Goal: Information Seeking & Learning: Learn about a topic

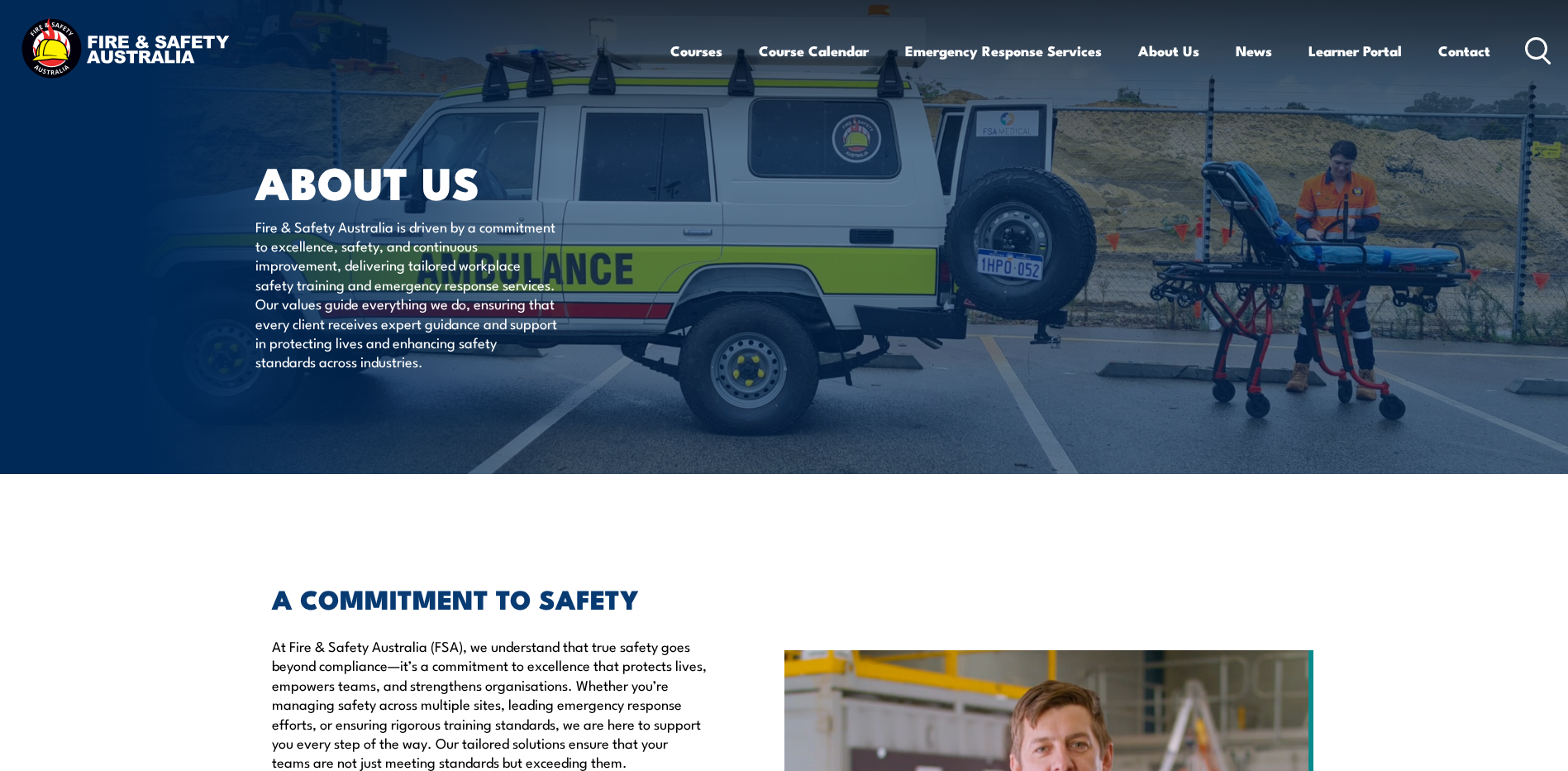
click at [1531, 38] on icon at bounding box center [1538, 51] width 27 height 28
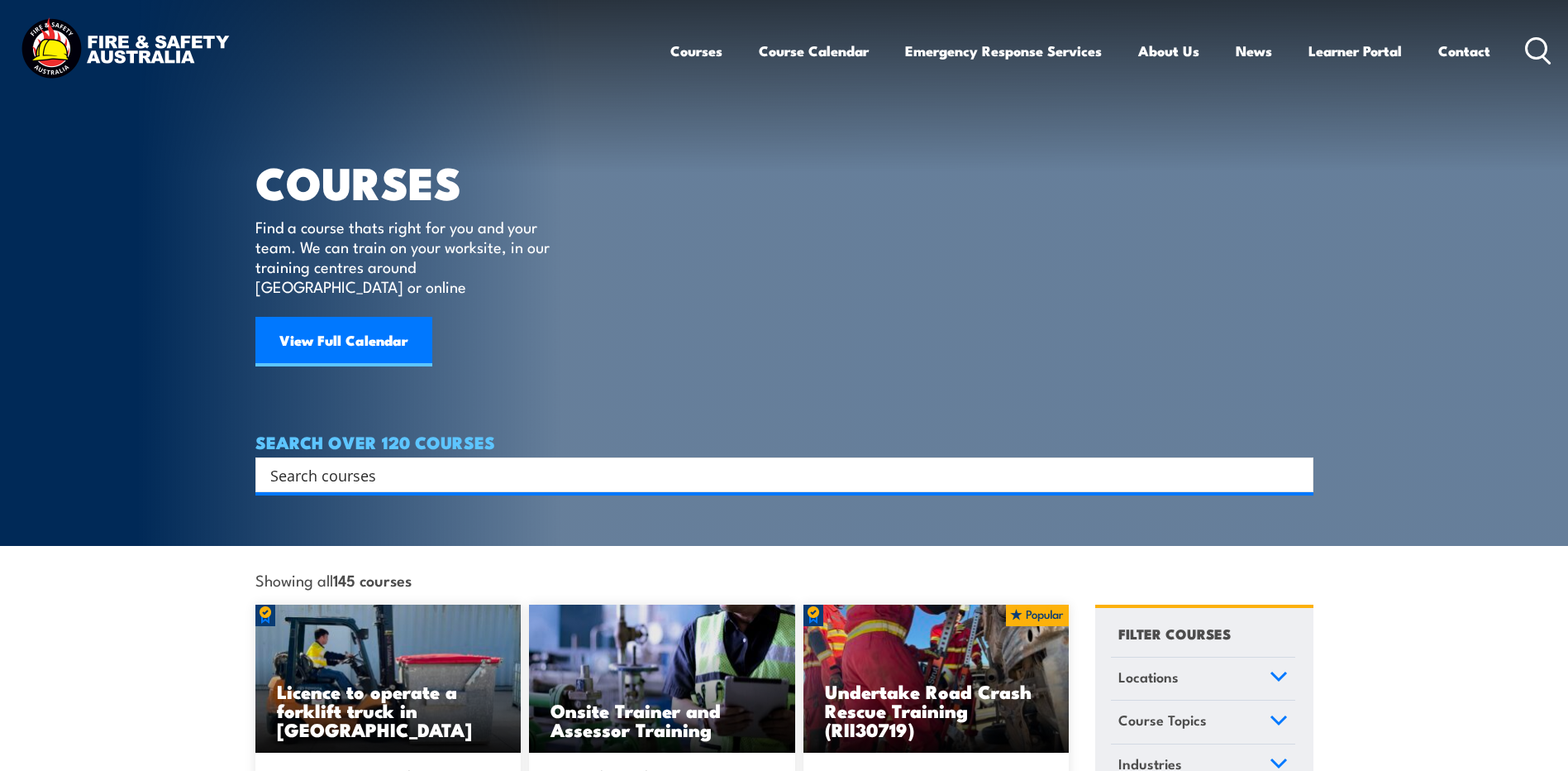
click at [711, 457] on div "Search" at bounding box center [784, 474] width 1058 height 35
click at [707, 462] on input "Search input" at bounding box center [773, 474] width 1006 height 25
type input "workling safely at height"
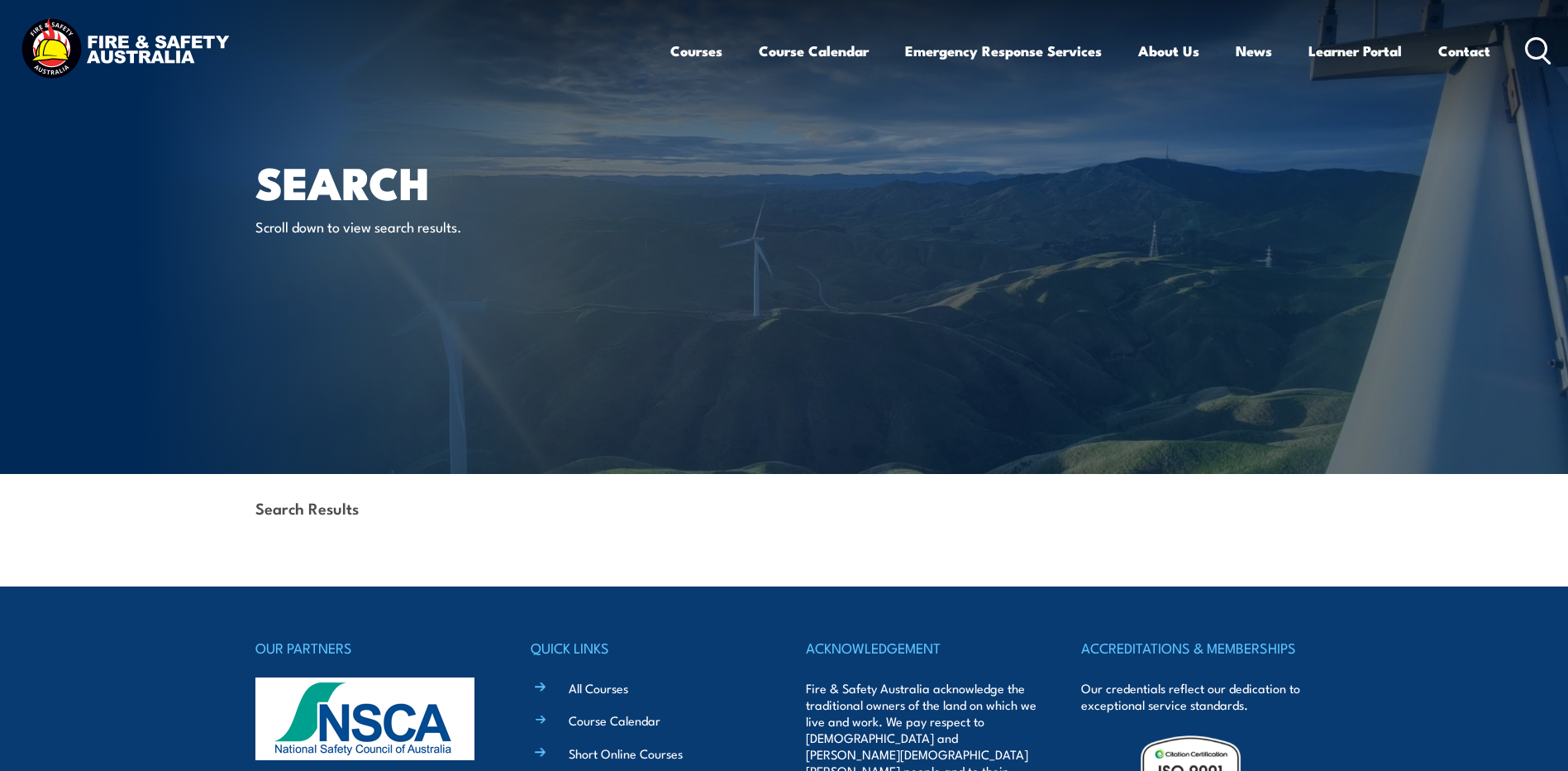
click at [1530, 50] on icon at bounding box center [1538, 51] width 27 height 28
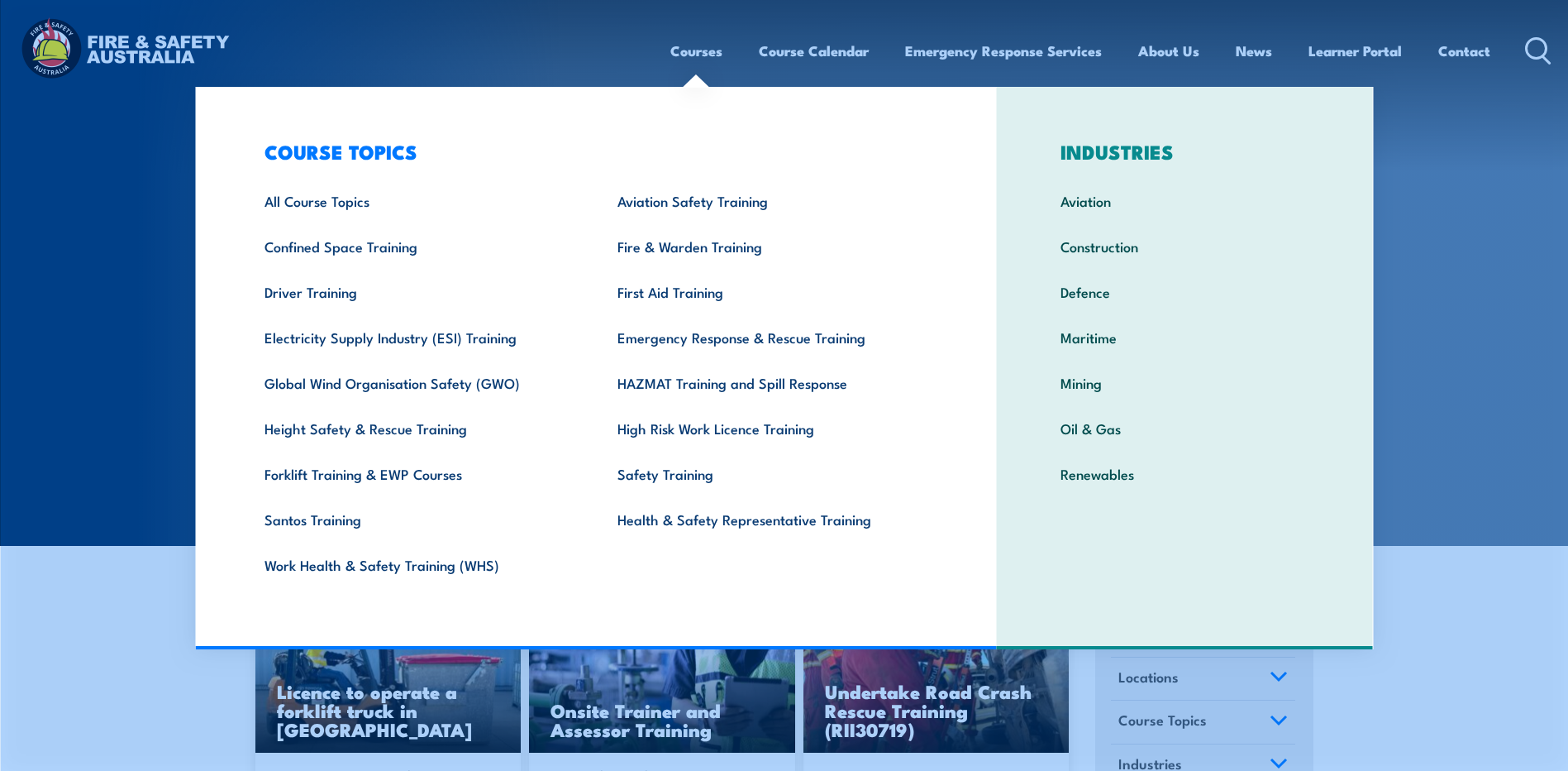
click at [701, 50] on link "Courses" at bounding box center [696, 51] width 52 height 44
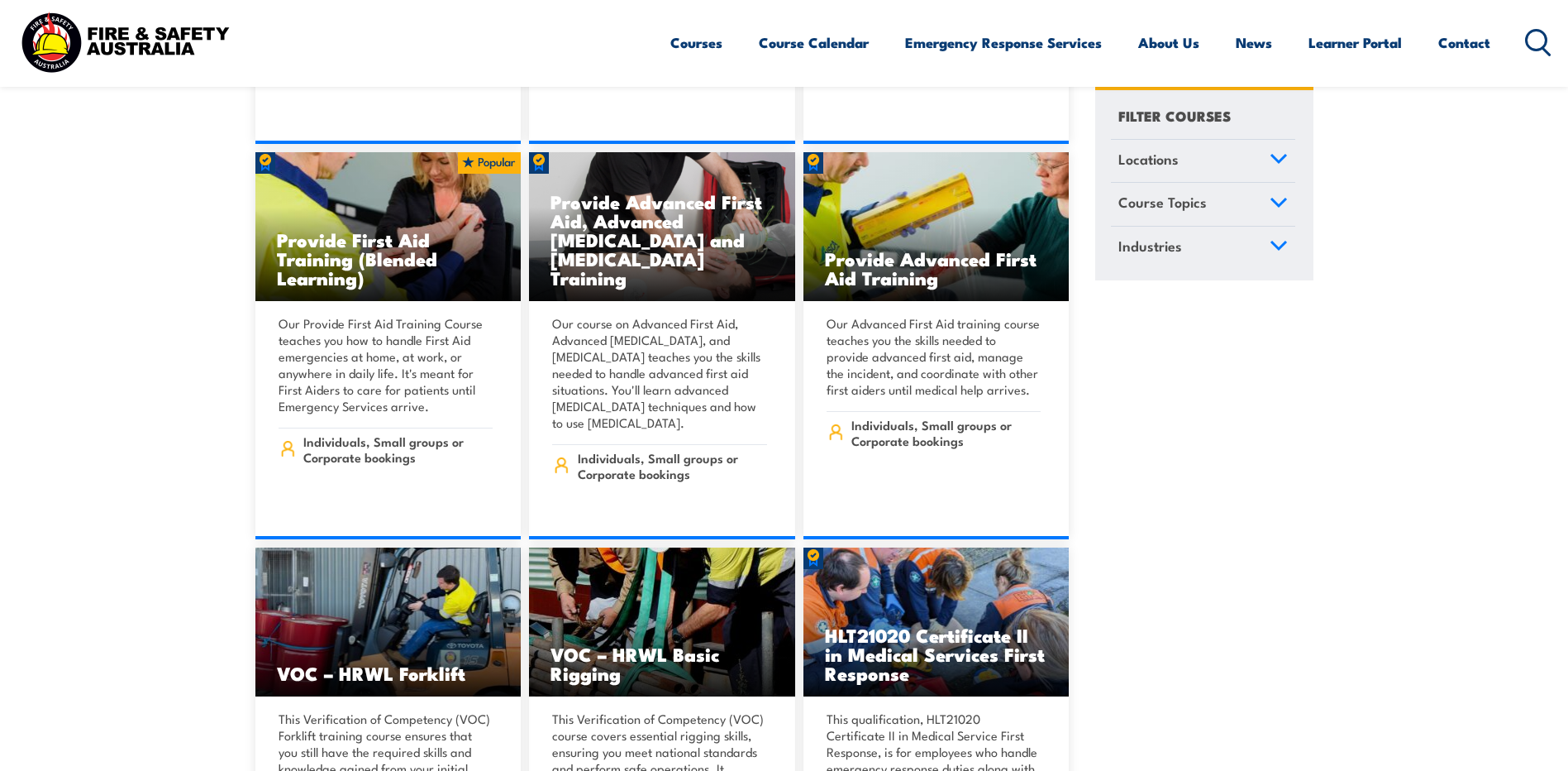
scroll to position [12489, 0]
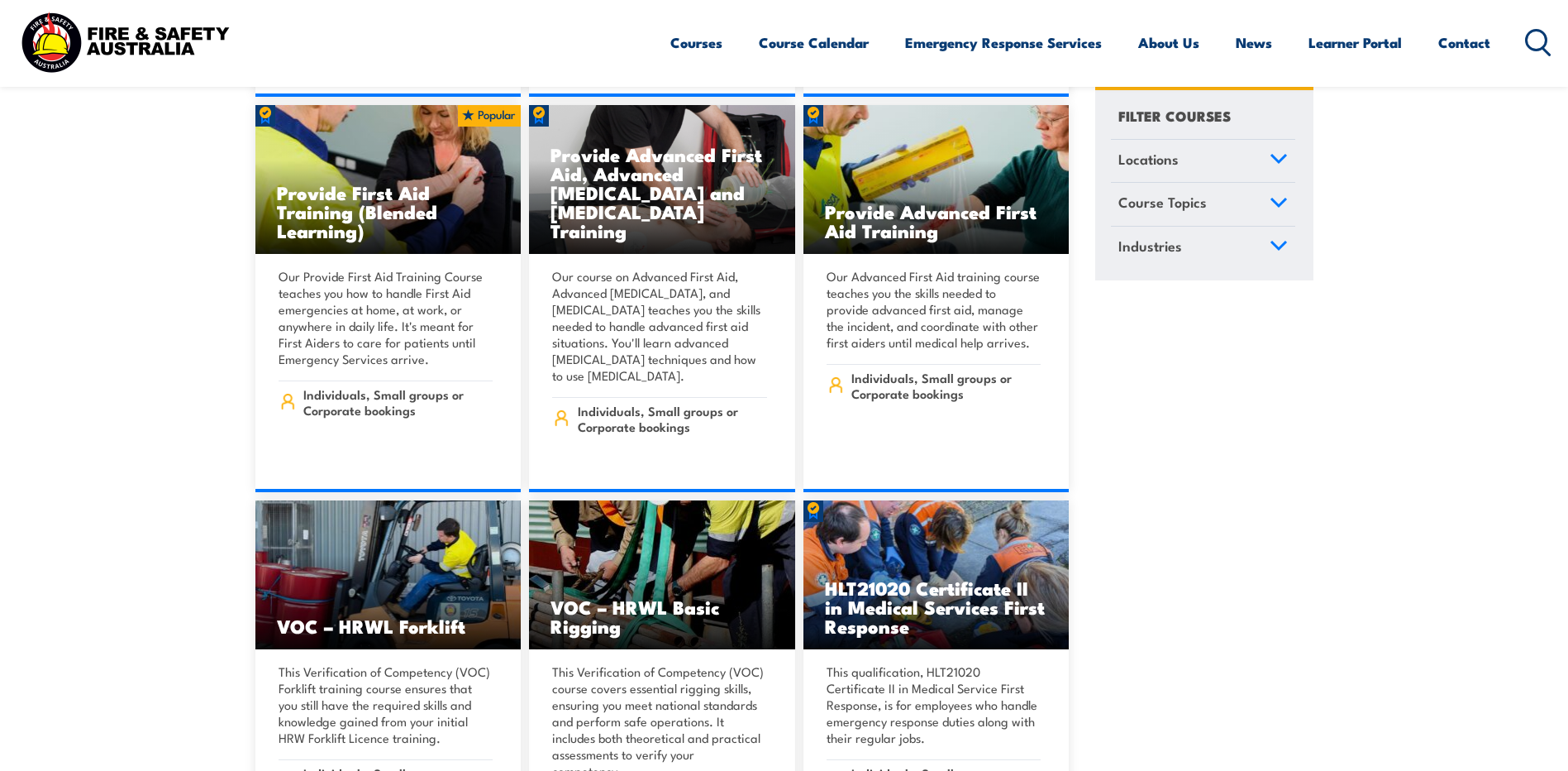
click at [1287, 195] on link "Course Topics" at bounding box center [1203, 204] width 184 height 43
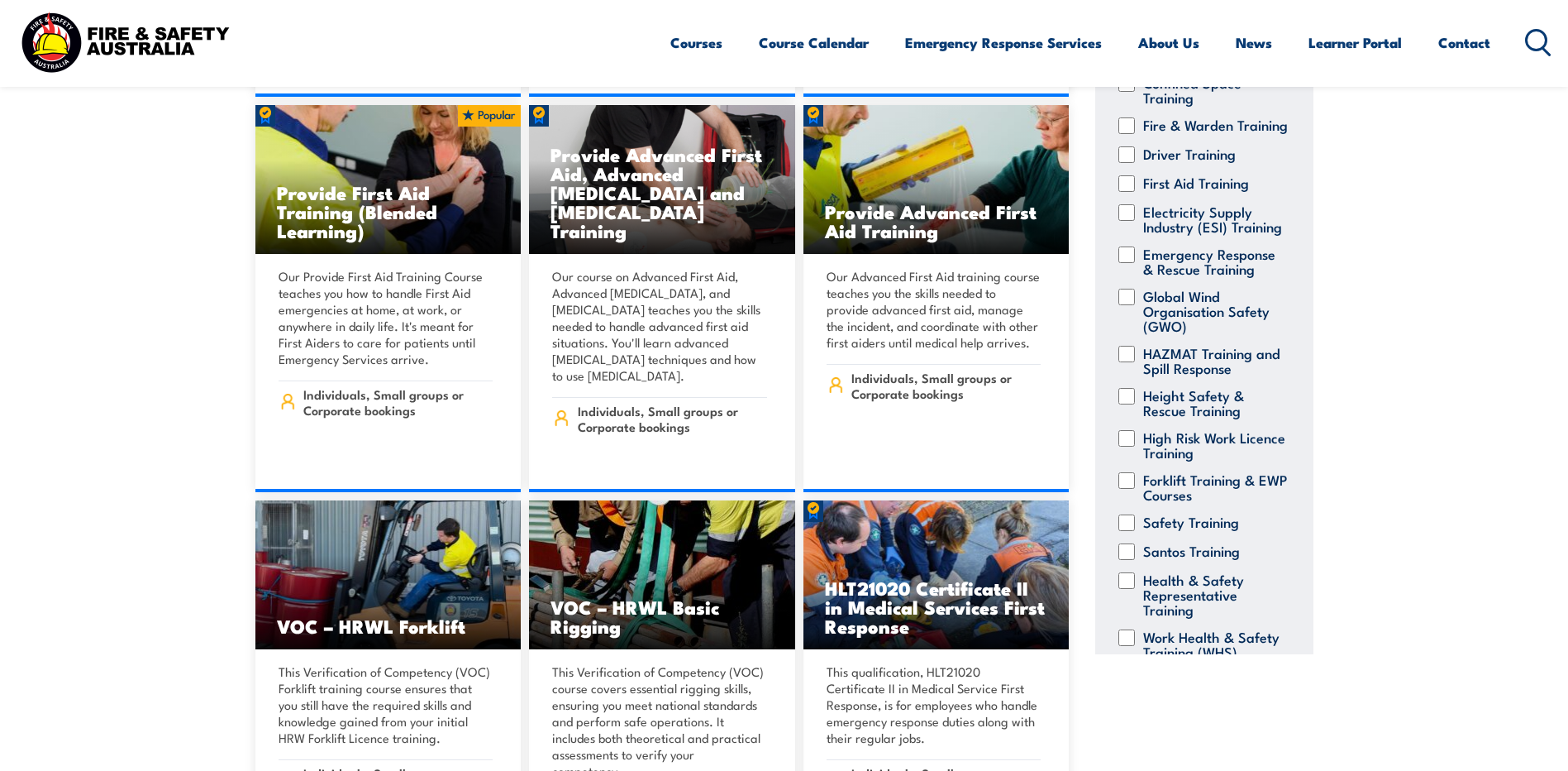
scroll to position [221, 0]
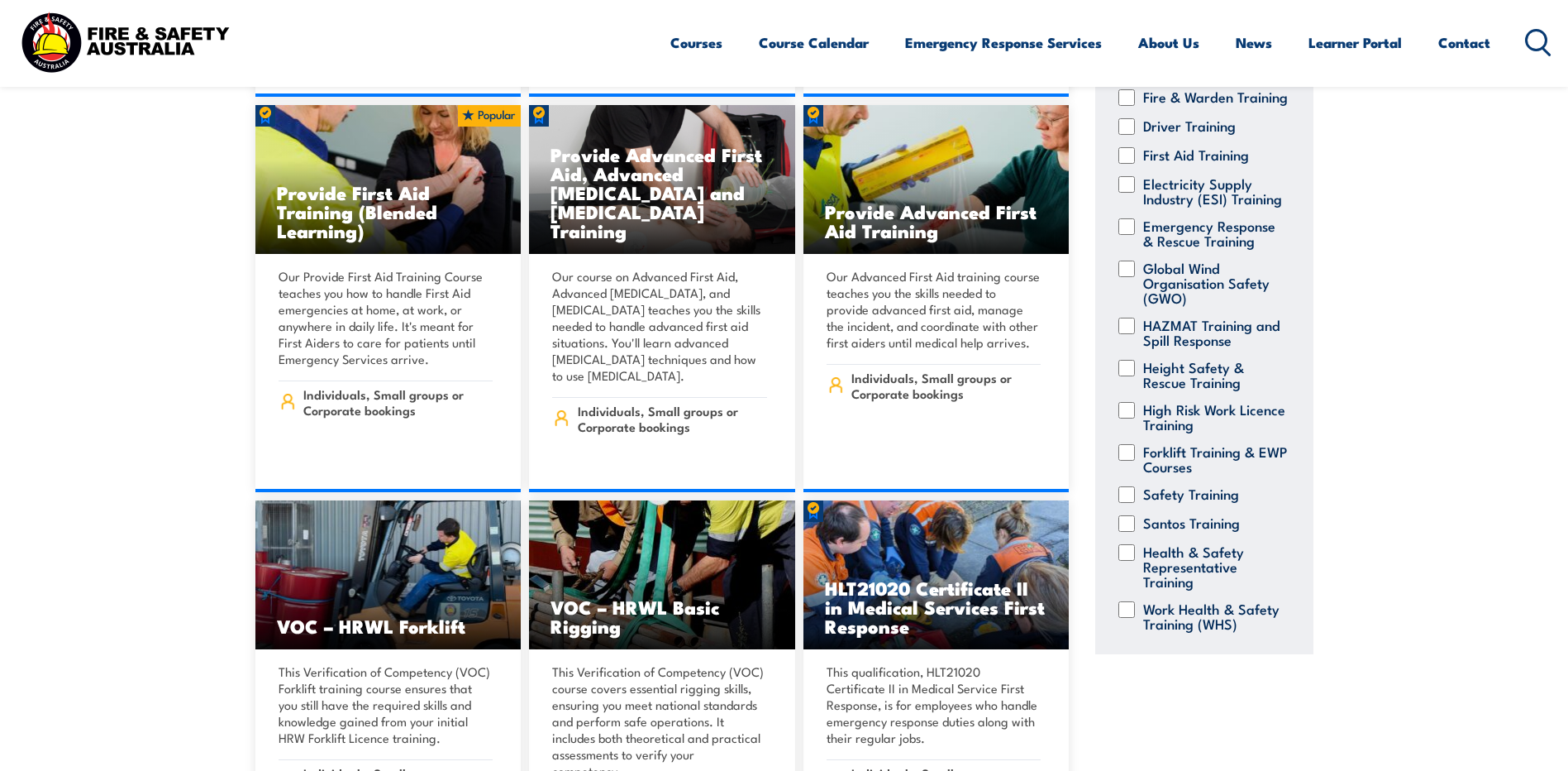
click at [1122, 235] on input "Emergency Response & Rescue Training" at bounding box center [1127, 227] width 17 height 17
checkbox input "true"
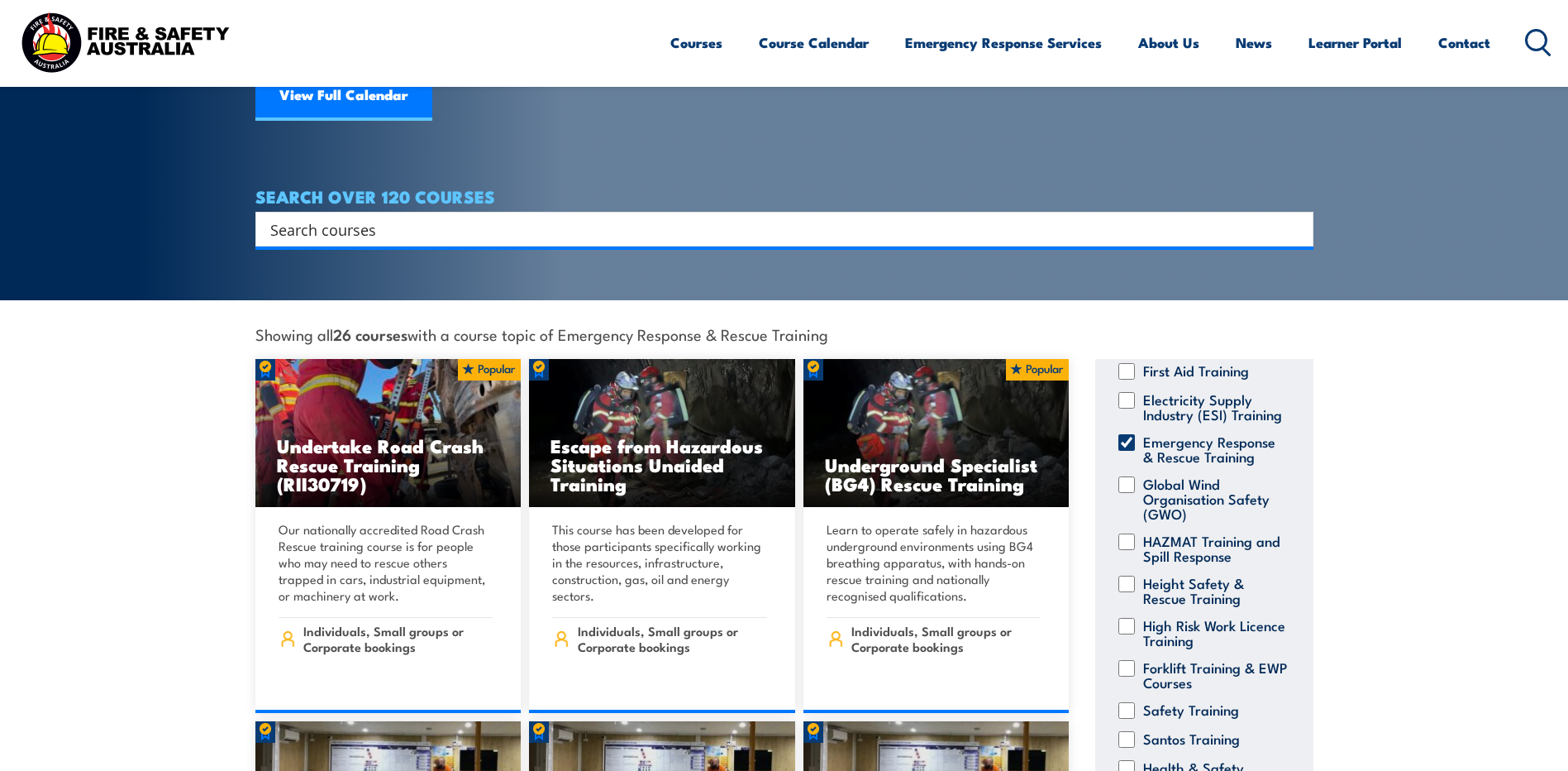
scroll to position [248, 0]
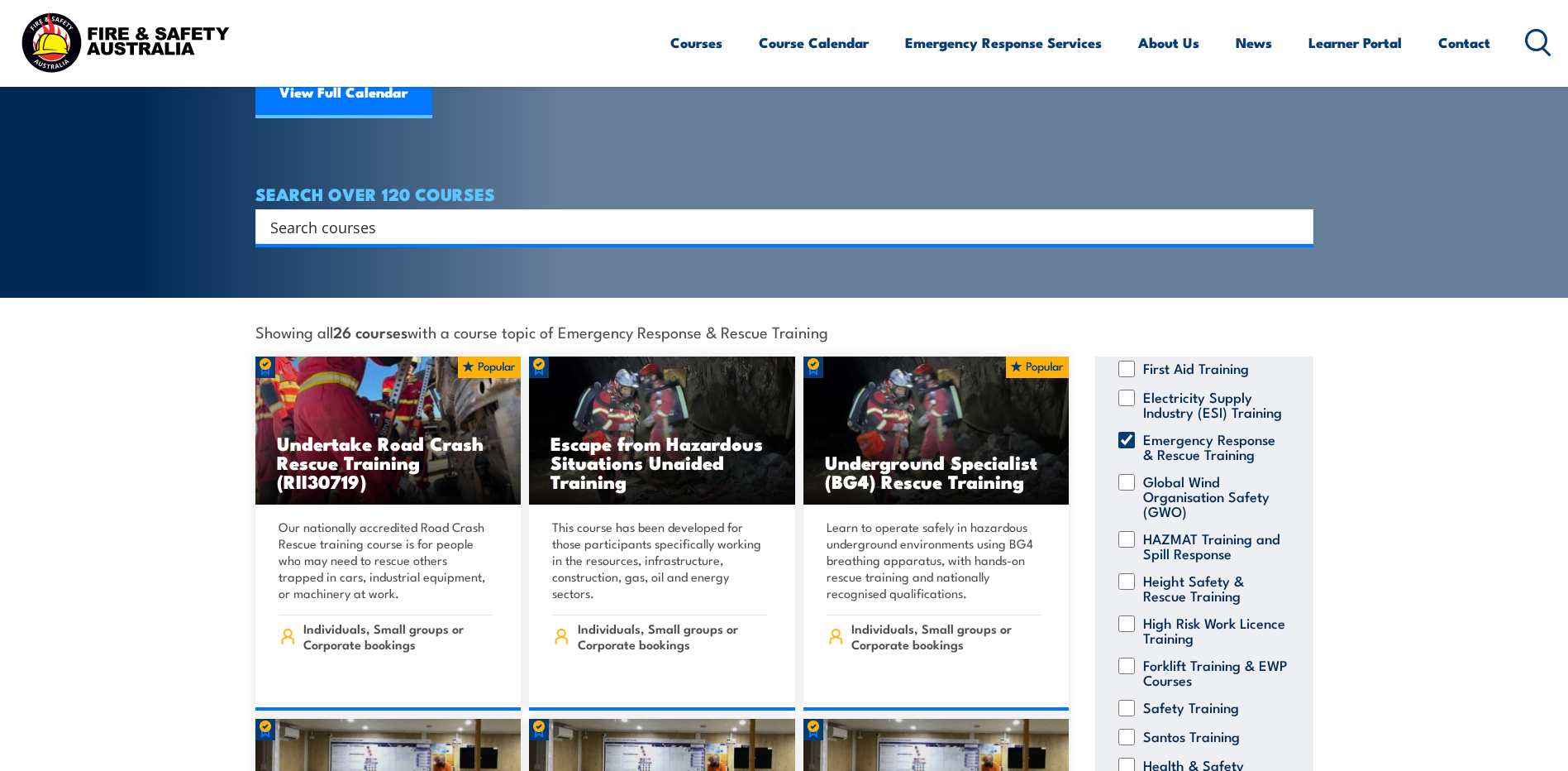
click at [1124, 573] on input "Height Safety & Rescue Training" at bounding box center [1127, 581] width 17 height 17
checkbox input "true"
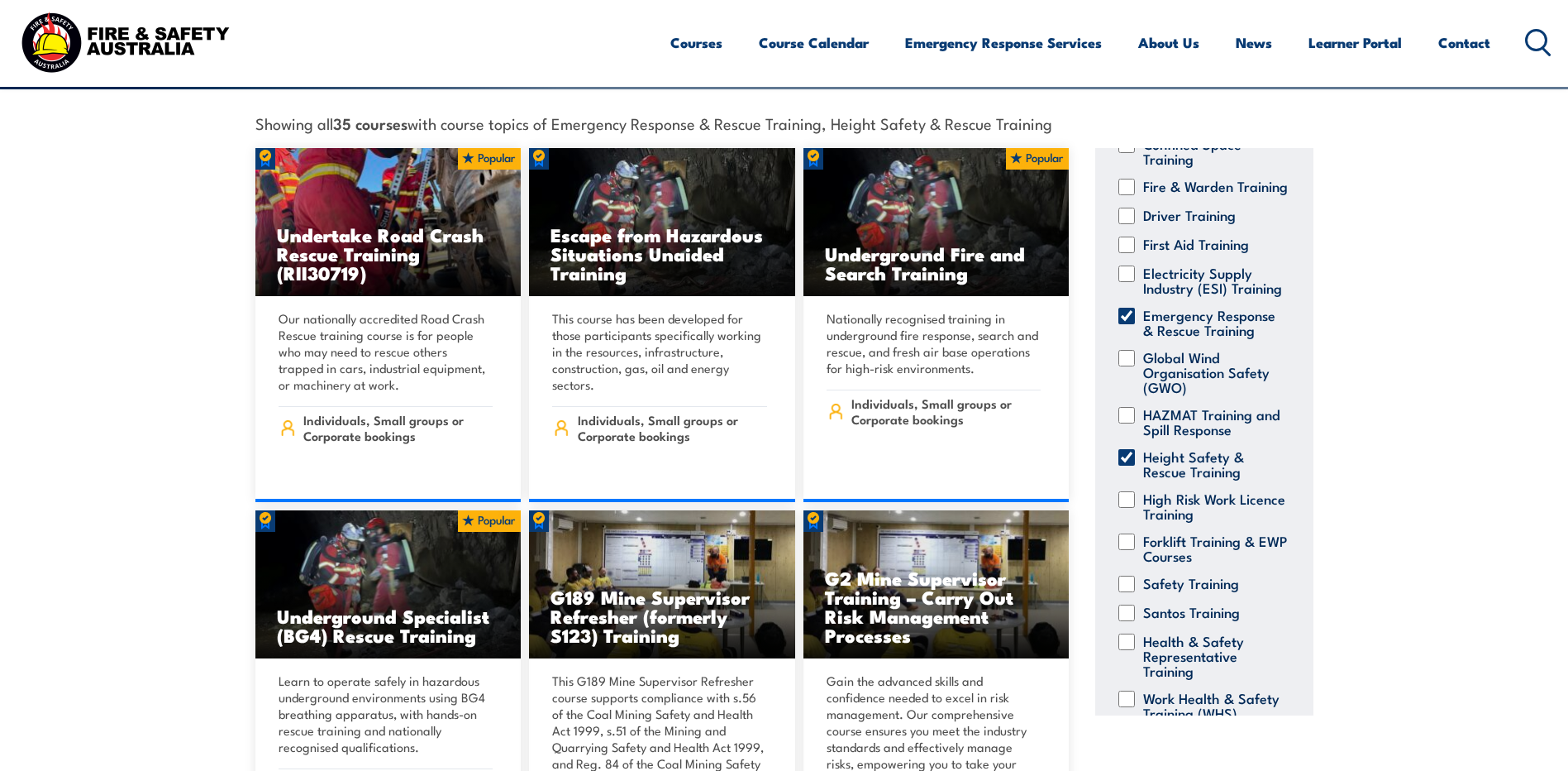
scroll to position [469, 0]
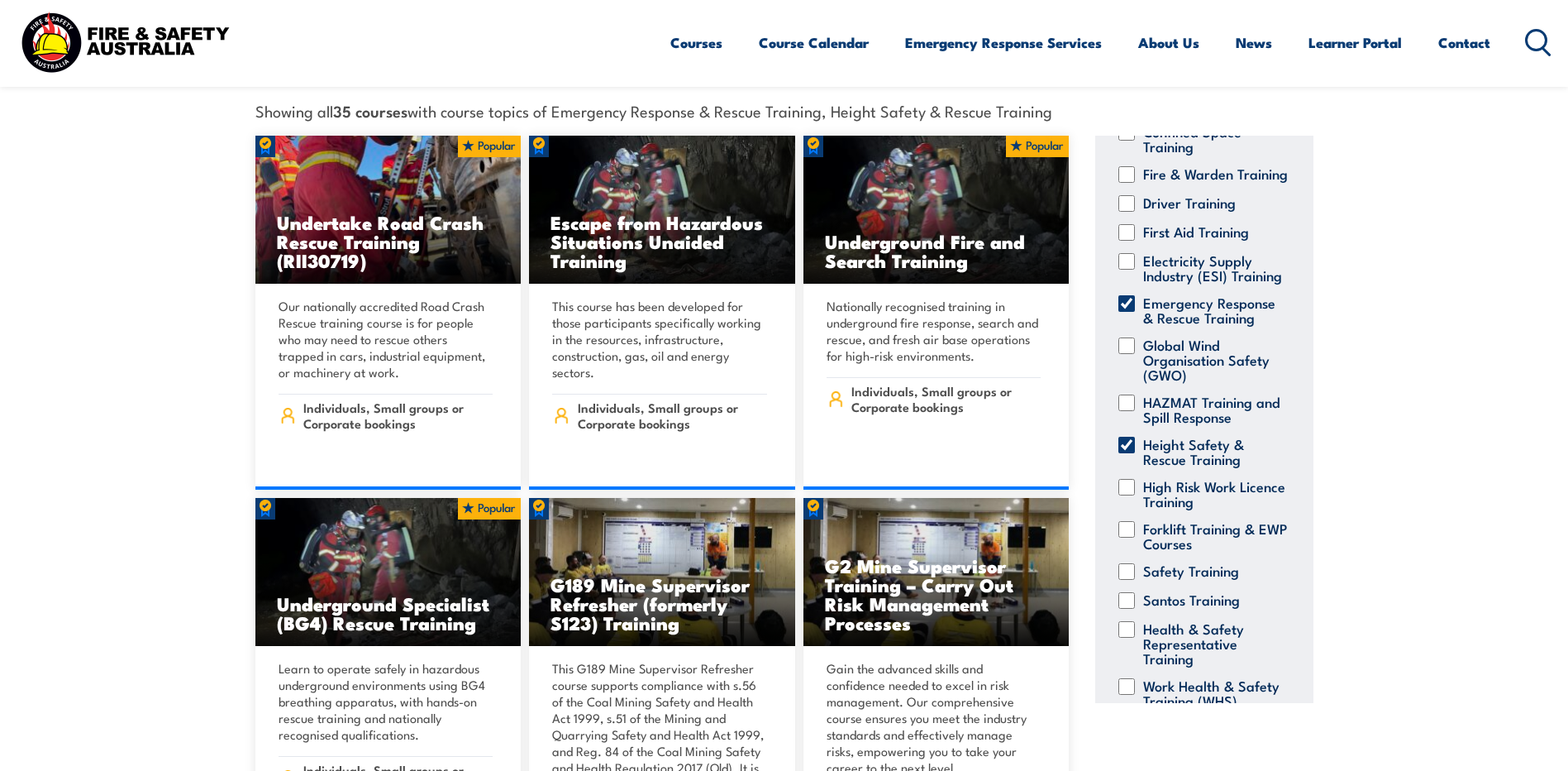
click at [1135, 313] on div "Emergency Response & Rescue Training" at bounding box center [1203, 310] width 184 height 29
click at [1130, 311] on input "Emergency Response & Rescue Training" at bounding box center [1127, 303] width 17 height 17
checkbox input "false"
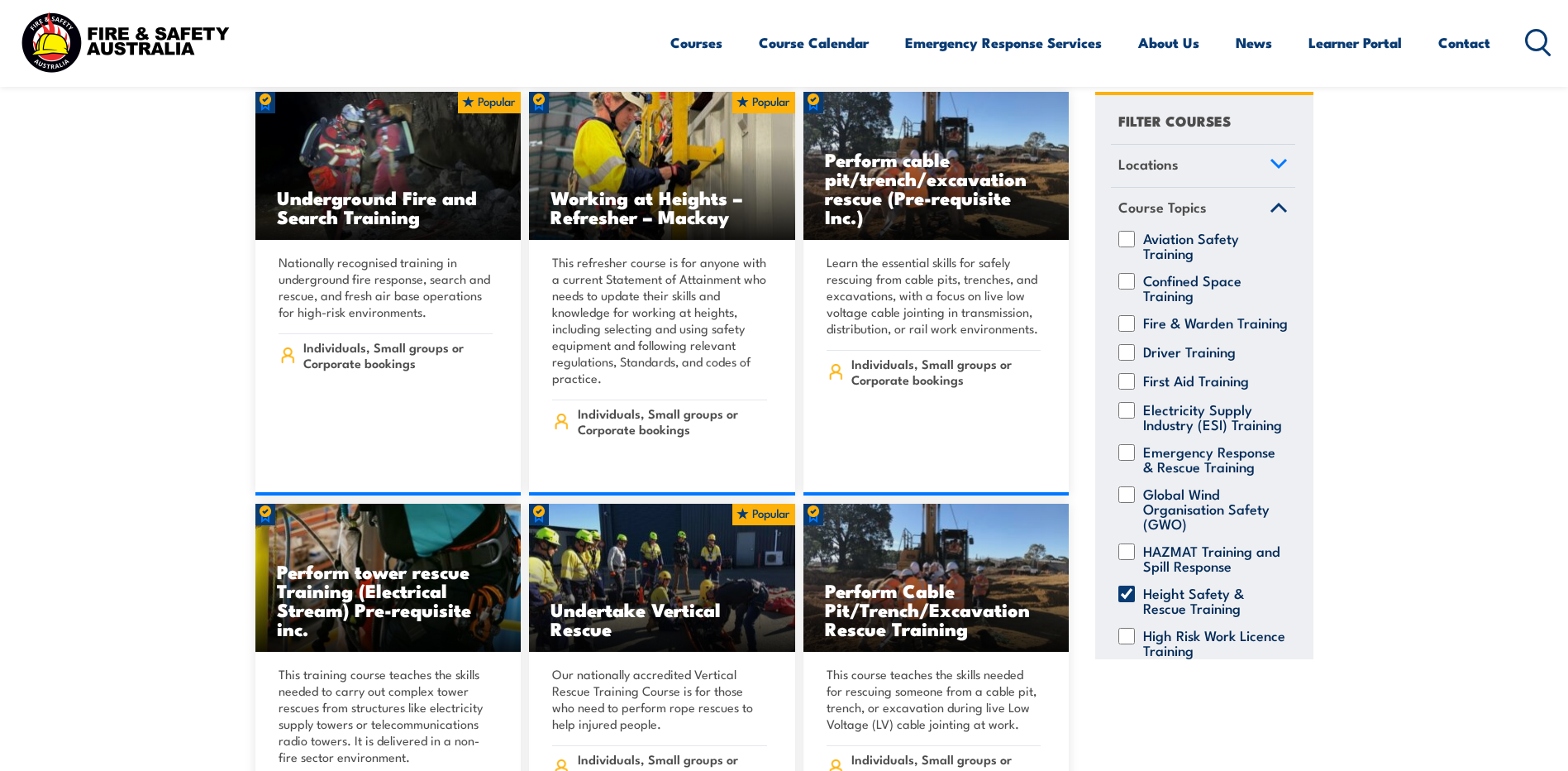
scroll to position [552, 0]
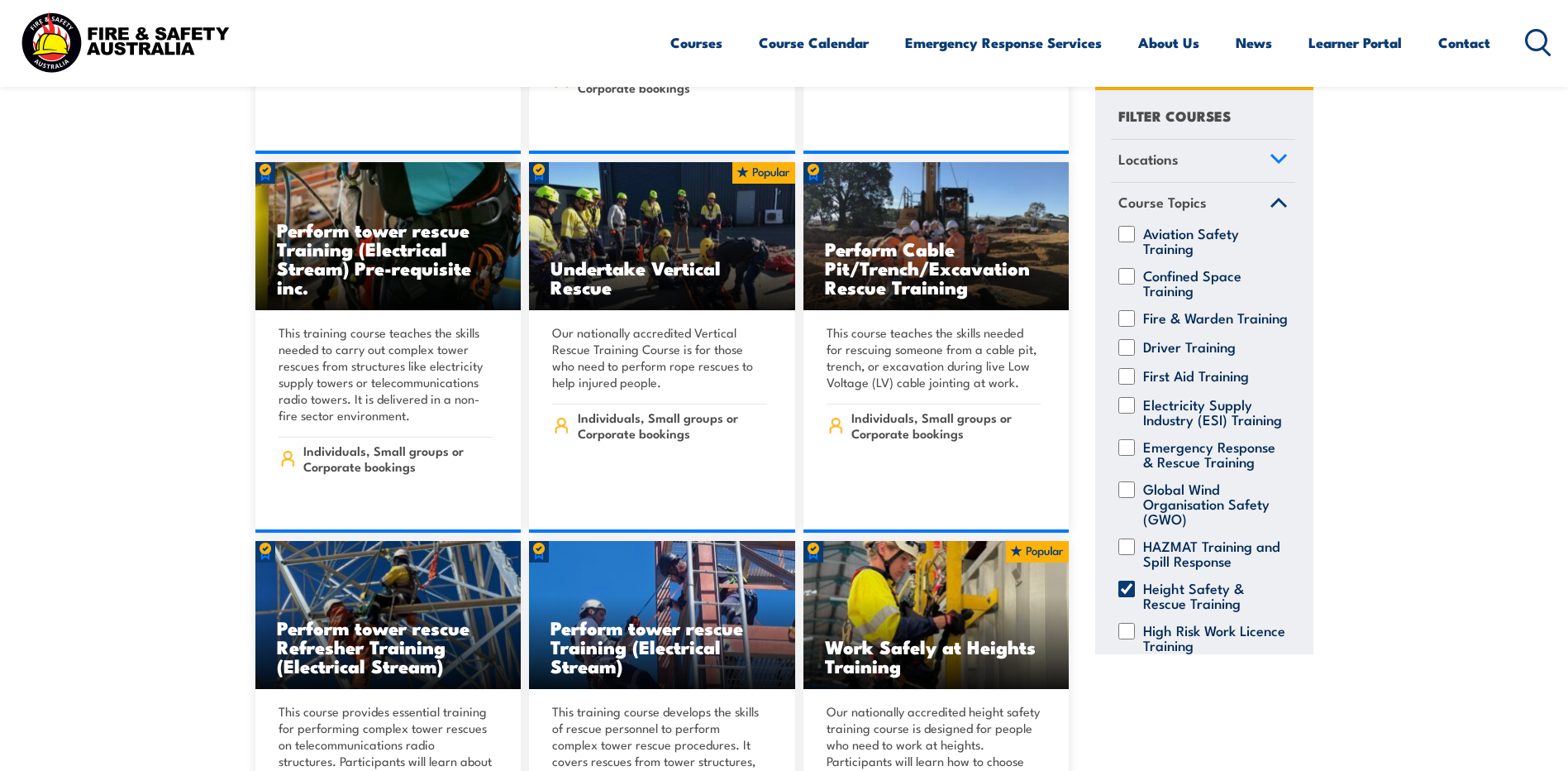
drag, startPoint x: 1391, startPoint y: 376, endPoint x: 1414, endPoint y: 297, distance: 82.3
click at [1404, 300] on section "Showing all 9 courses with a course topic of Height Safety & Rescue Training Lo…" at bounding box center [784, 348] width 1568 height 1314
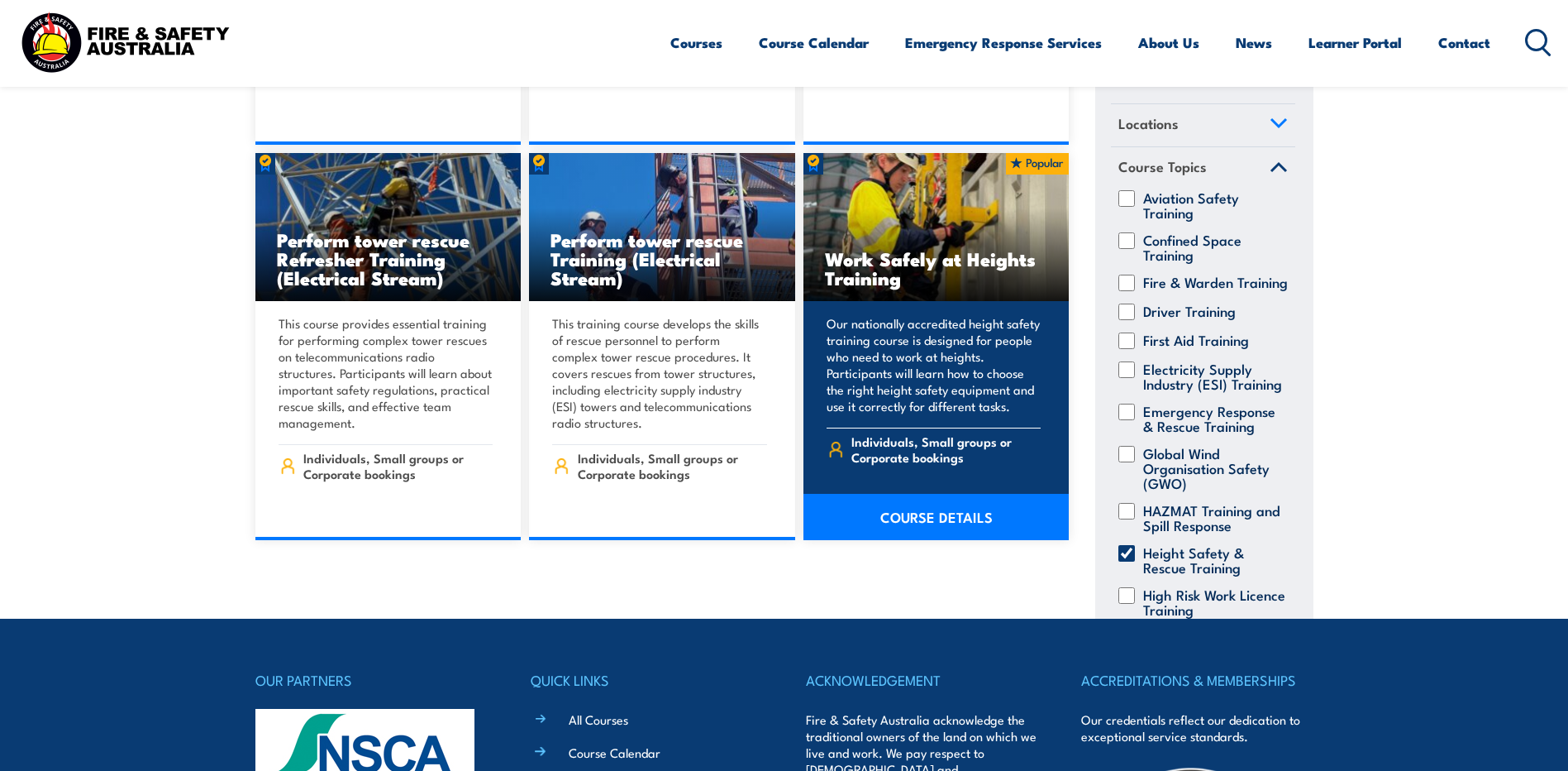
scroll to position [1241, 0]
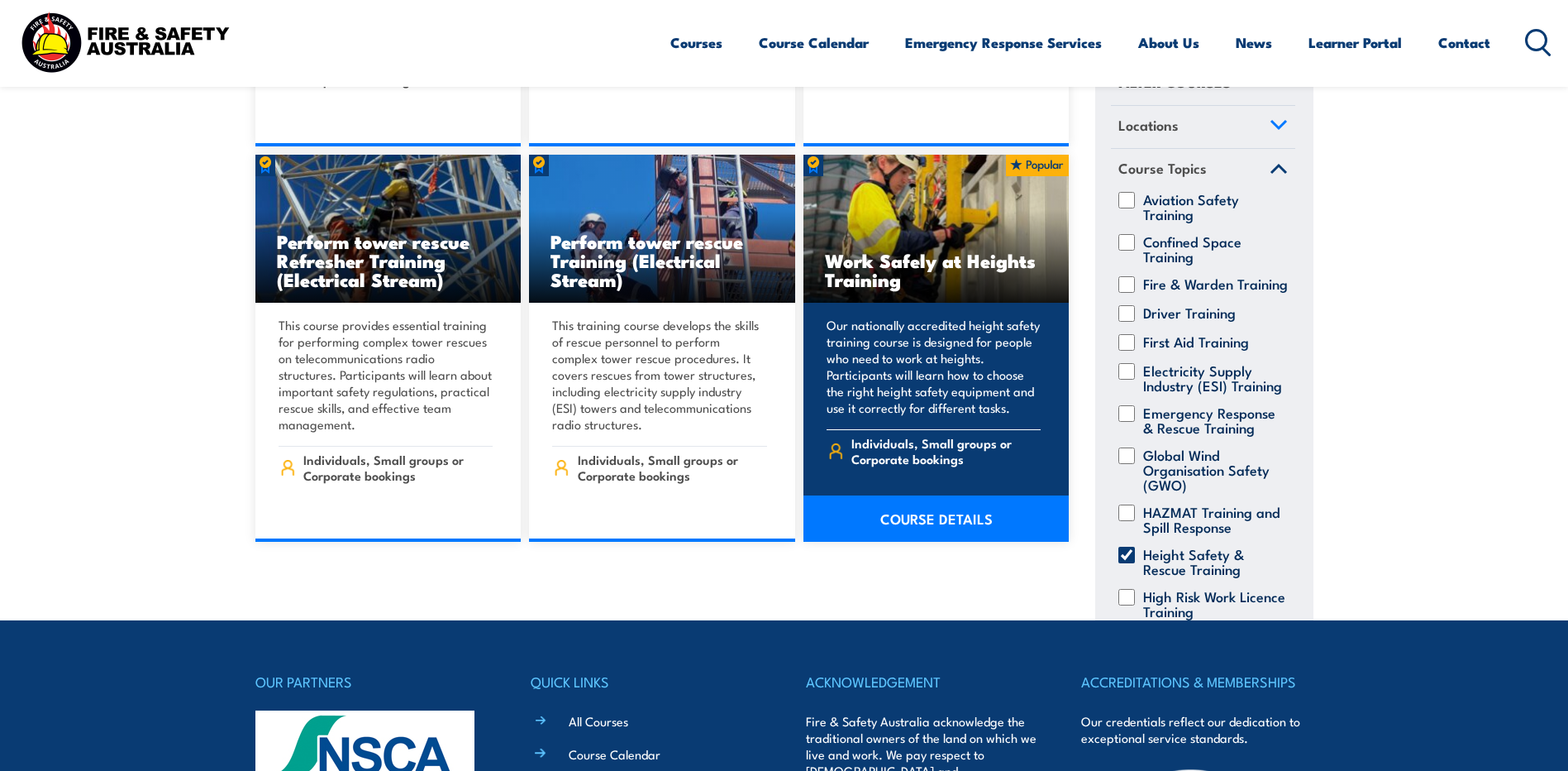
click at [946, 496] on link "COURSE DETAILS" at bounding box center [936, 519] width 266 height 46
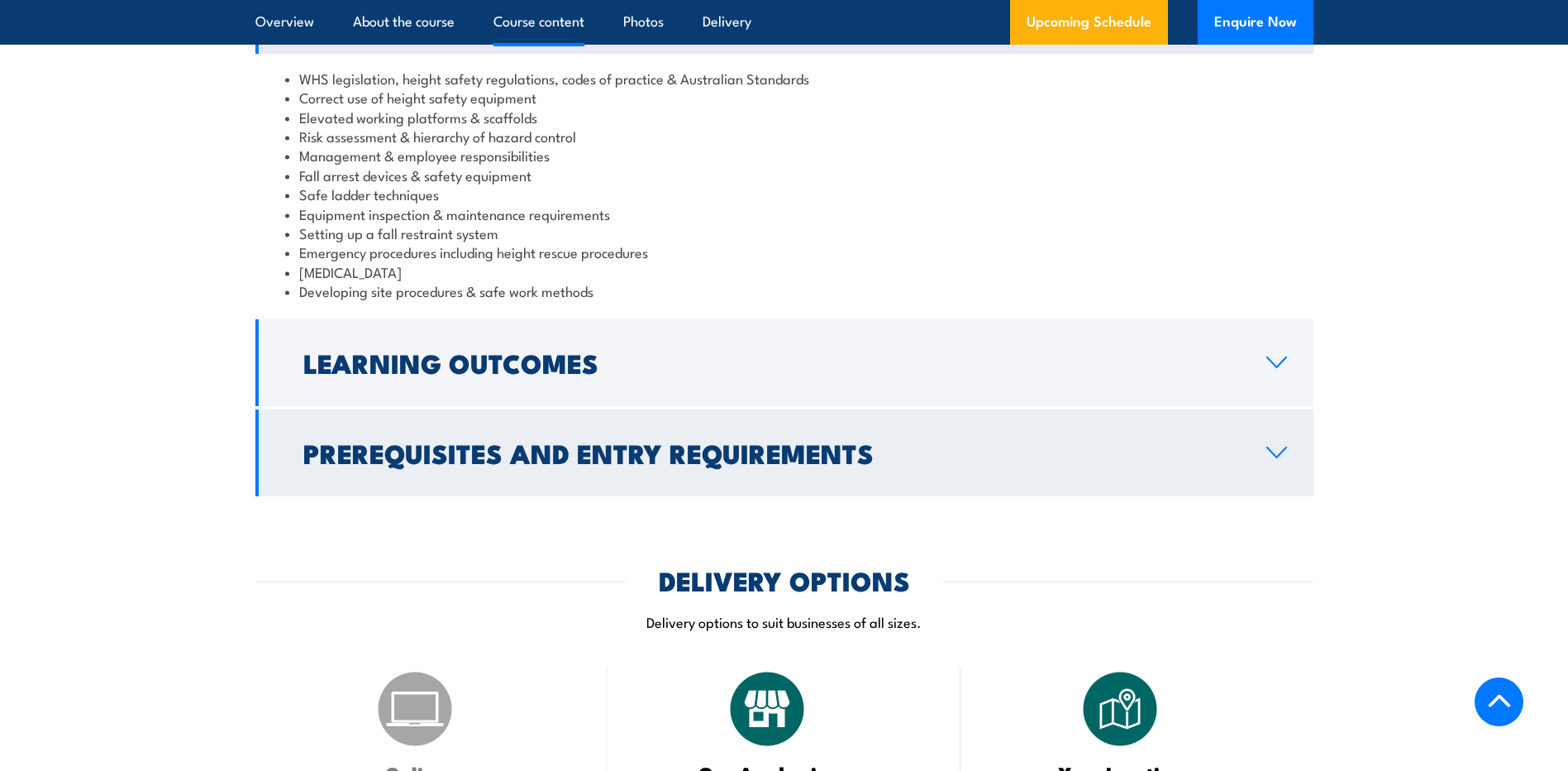
scroll to position [1433, 0]
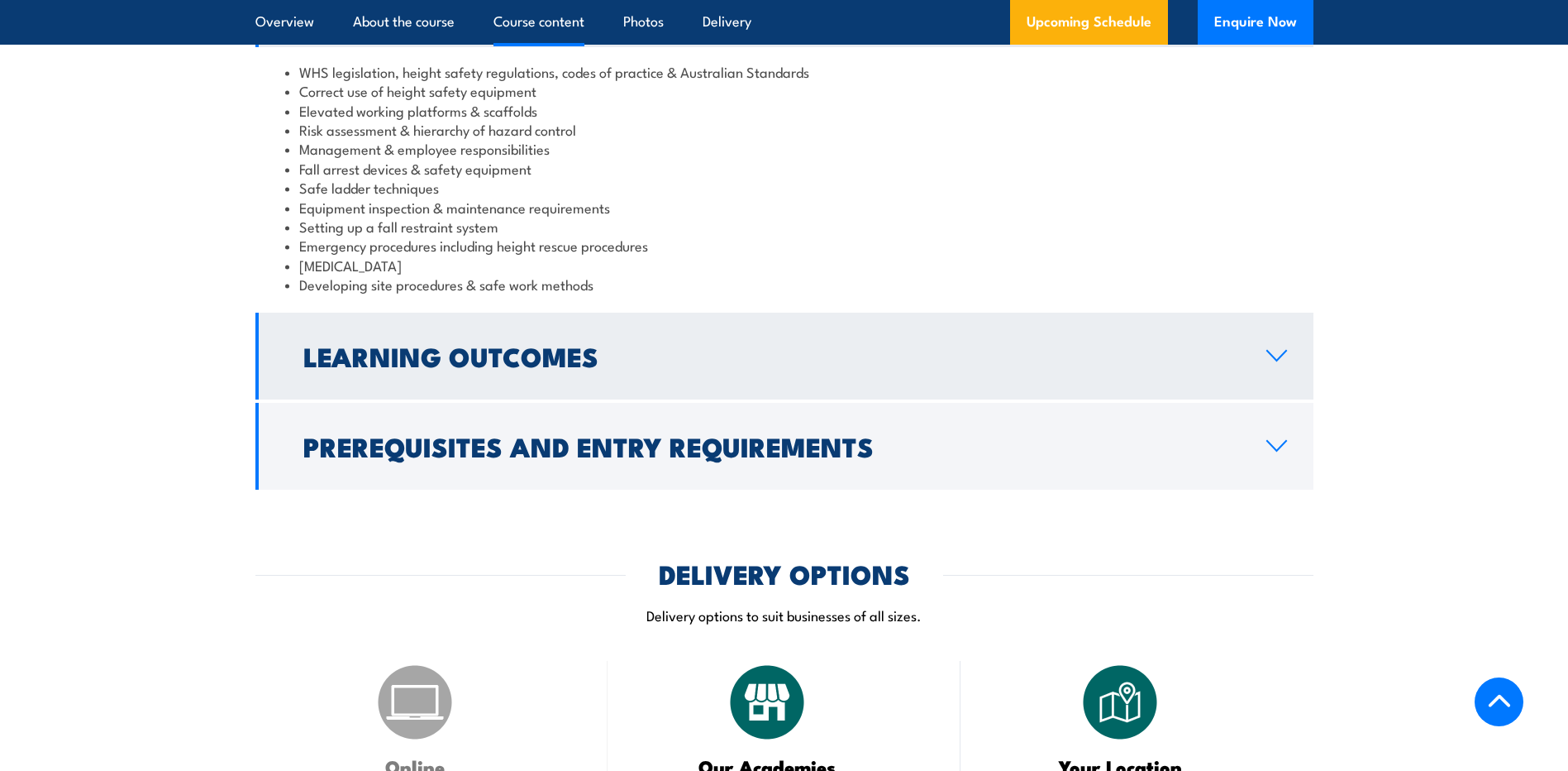
click at [625, 373] on link "Learning Outcomes" at bounding box center [784, 356] width 1058 height 87
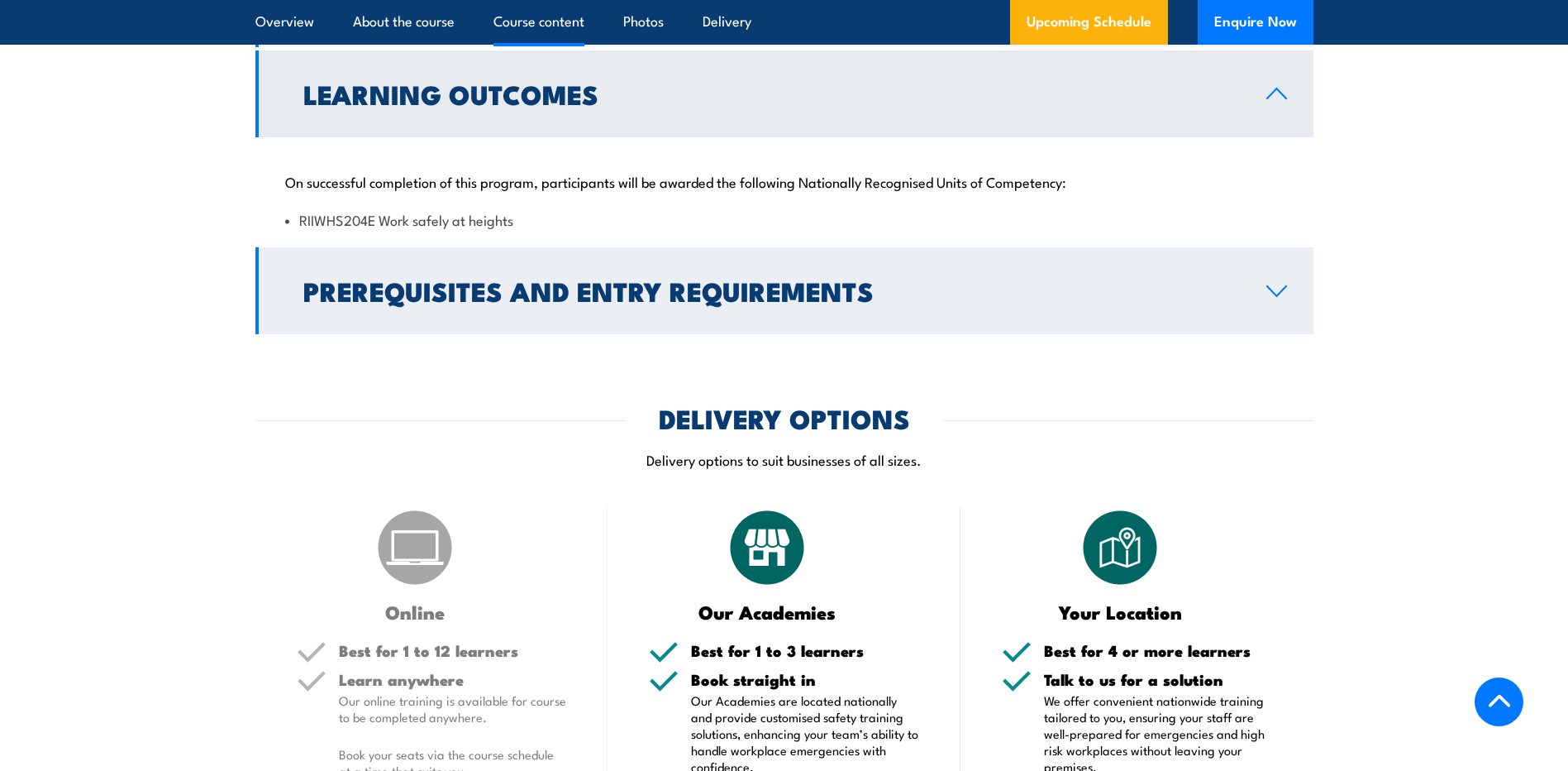
click at [563, 312] on link "Prerequisites and Entry Requirements" at bounding box center [784, 290] width 1058 height 87
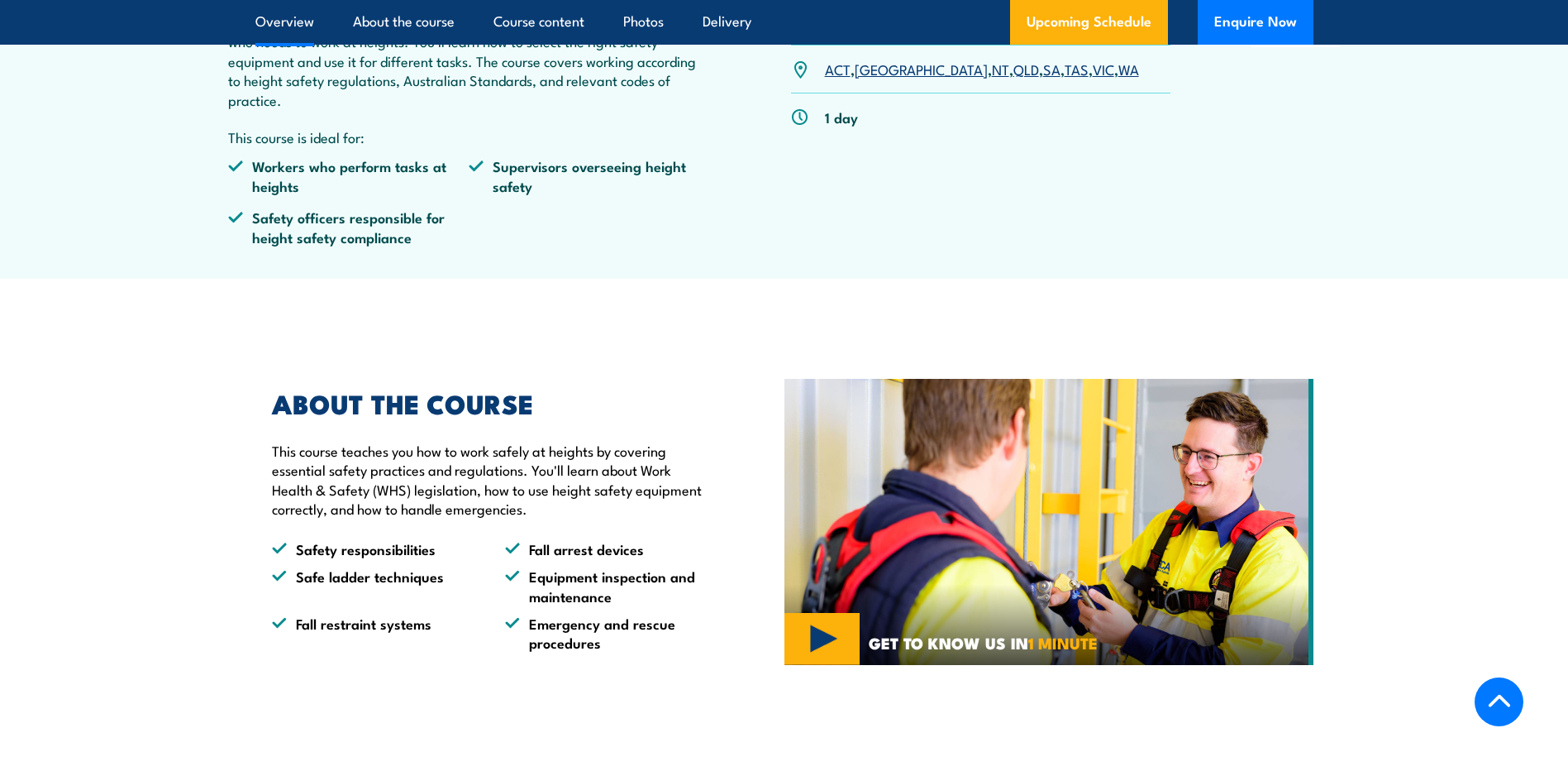
scroll to position [647, 0]
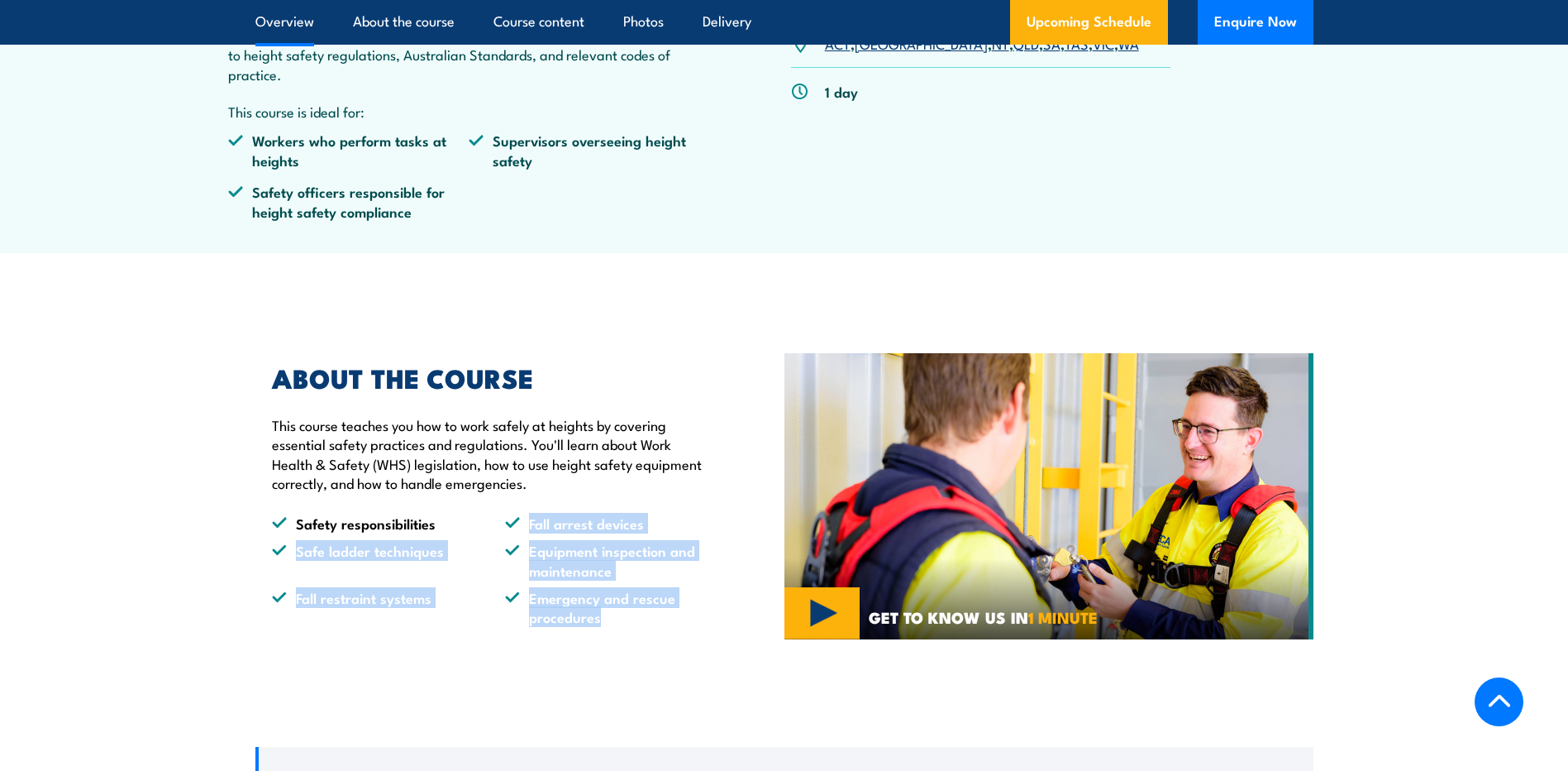
drag, startPoint x: 610, startPoint y: 626, endPoint x: 521, endPoint y: 525, distance: 134.6
click at [521, 525] on ul "Safety responsibilities Fall arrest devices Safe ladder techniques Equipment in…" at bounding box center [490, 569] width 436 height 113
drag, startPoint x: 521, startPoint y: 525, endPoint x: 450, endPoint y: 628, distance: 125.1
click at [450, 628] on div "ABOUT THE COURSE This course teaches you how to work safely at heights by cover…" at bounding box center [519, 496] width 529 height 344
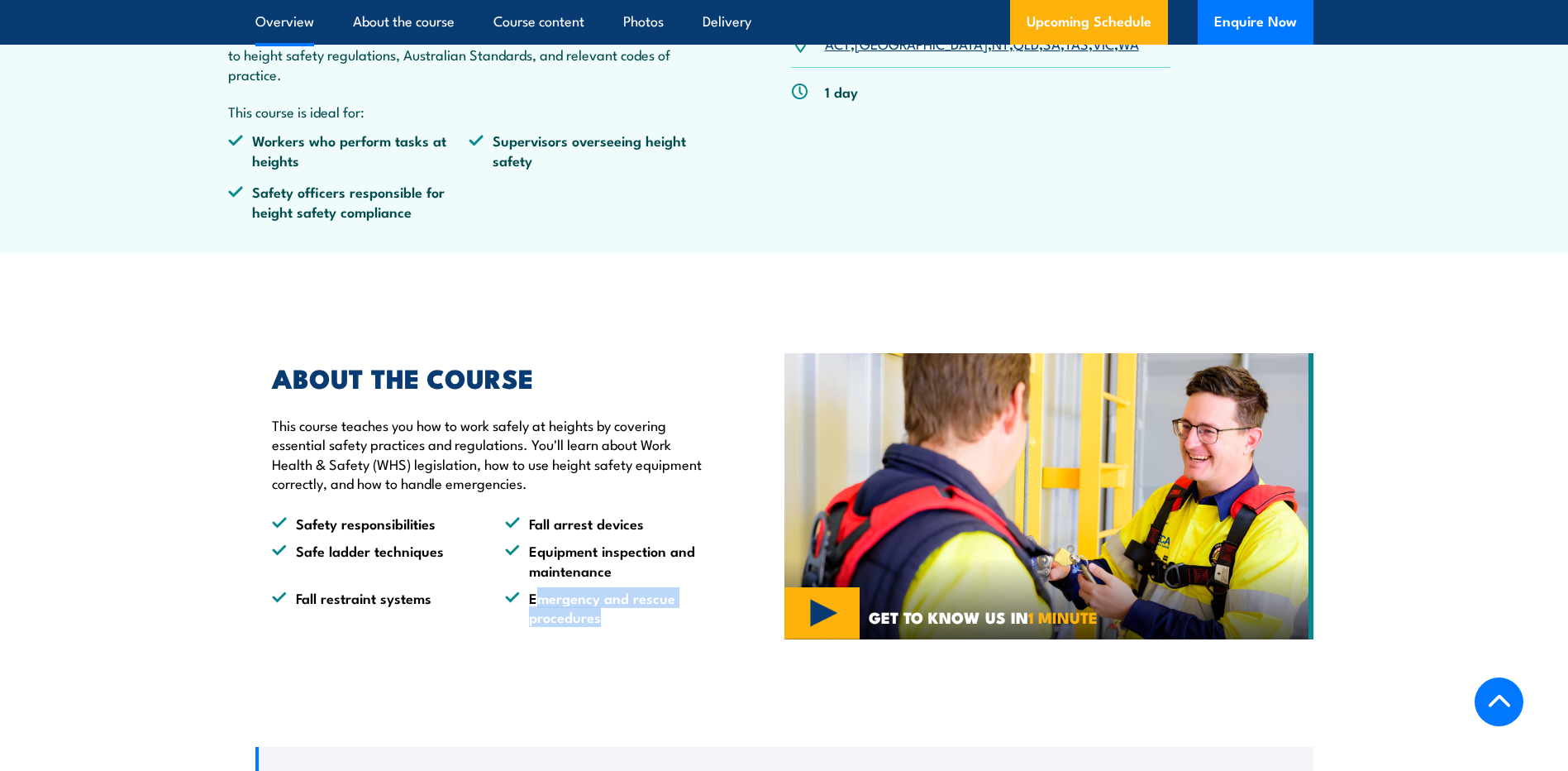
drag, startPoint x: 539, startPoint y: 601, endPoint x: 637, endPoint y: 637, distance: 104.4
click at [637, 637] on div "ABOUT THE COURSE This course teaches you how to work safely at heights by cover…" at bounding box center [519, 496] width 529 height 344
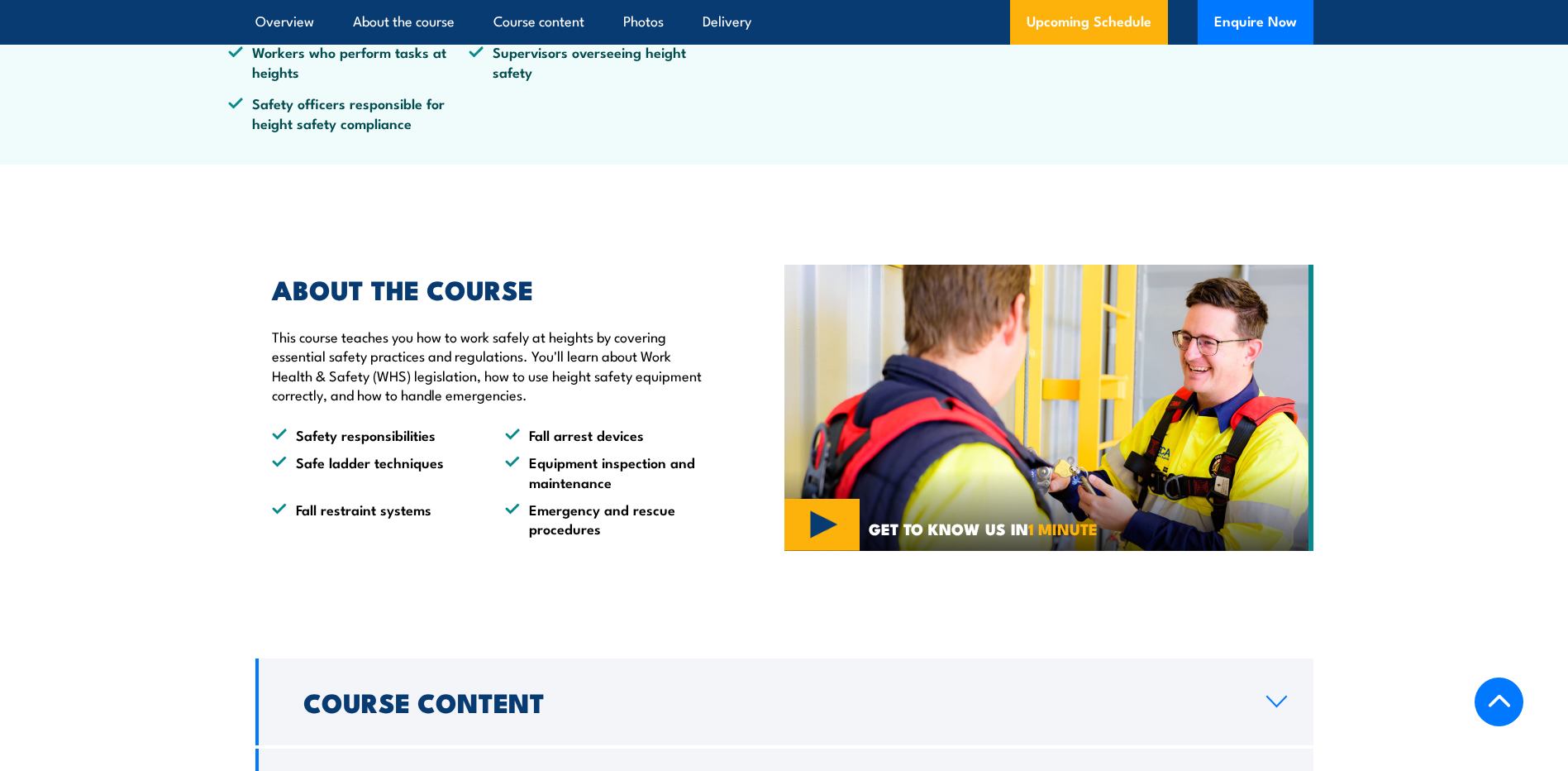
scroll to position [730, 0]
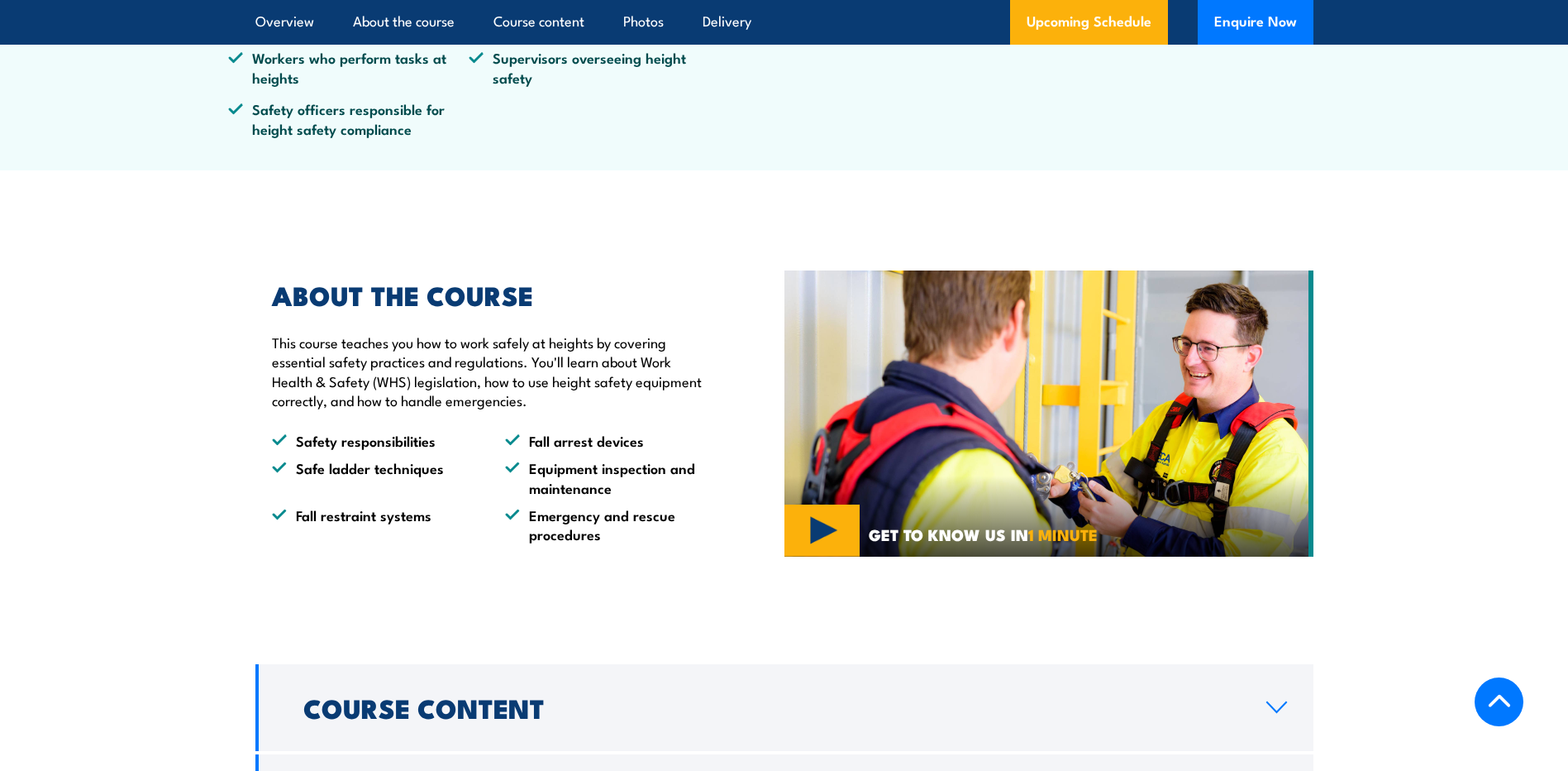
click at [808, 527] on img at bounding box center [1049, 414] width 529 height 286
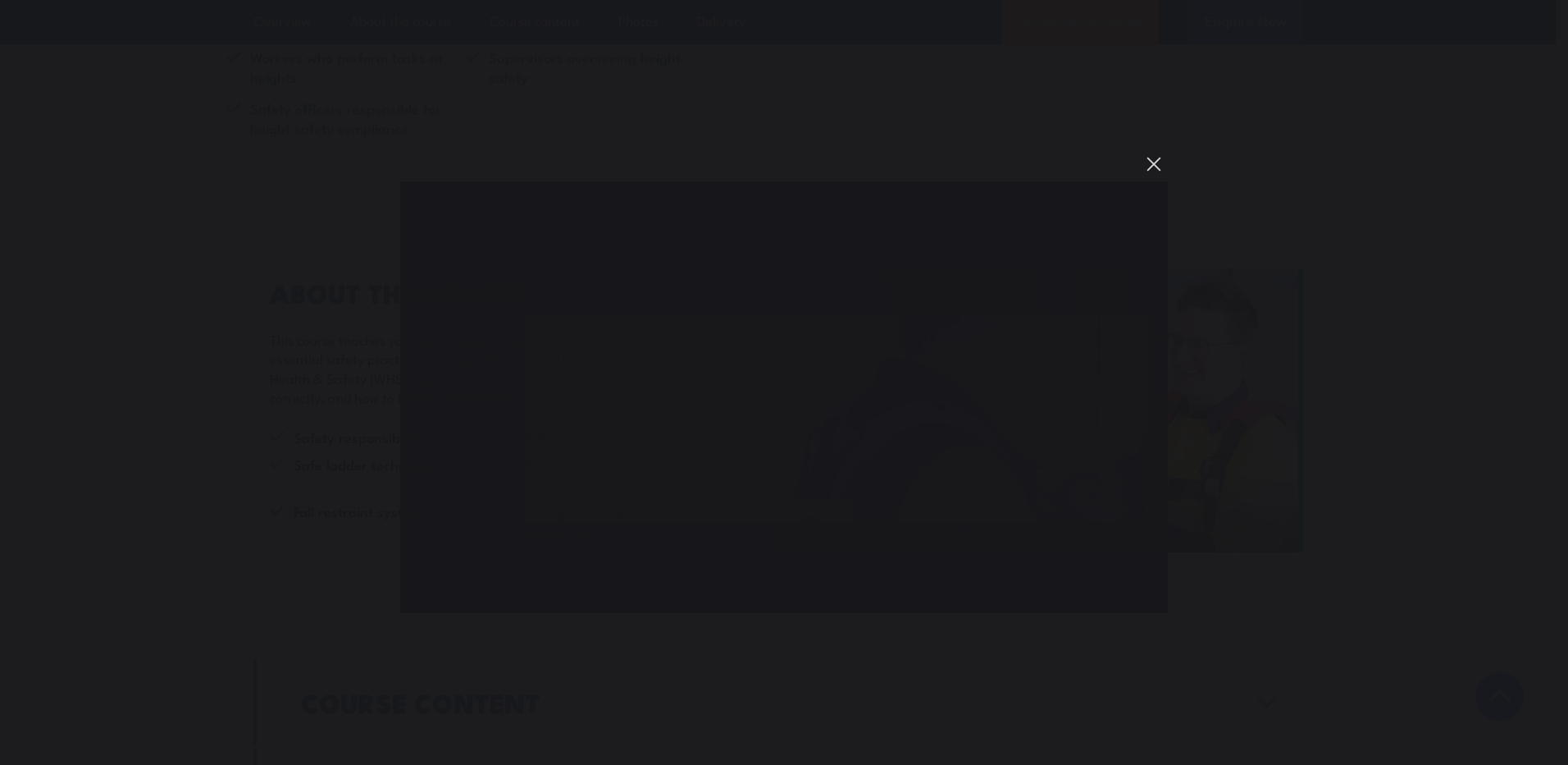
click at [1158, 164] on button "You can close this modal content with the ESC key" at bounding box center [1154, 164] width 28 height 28
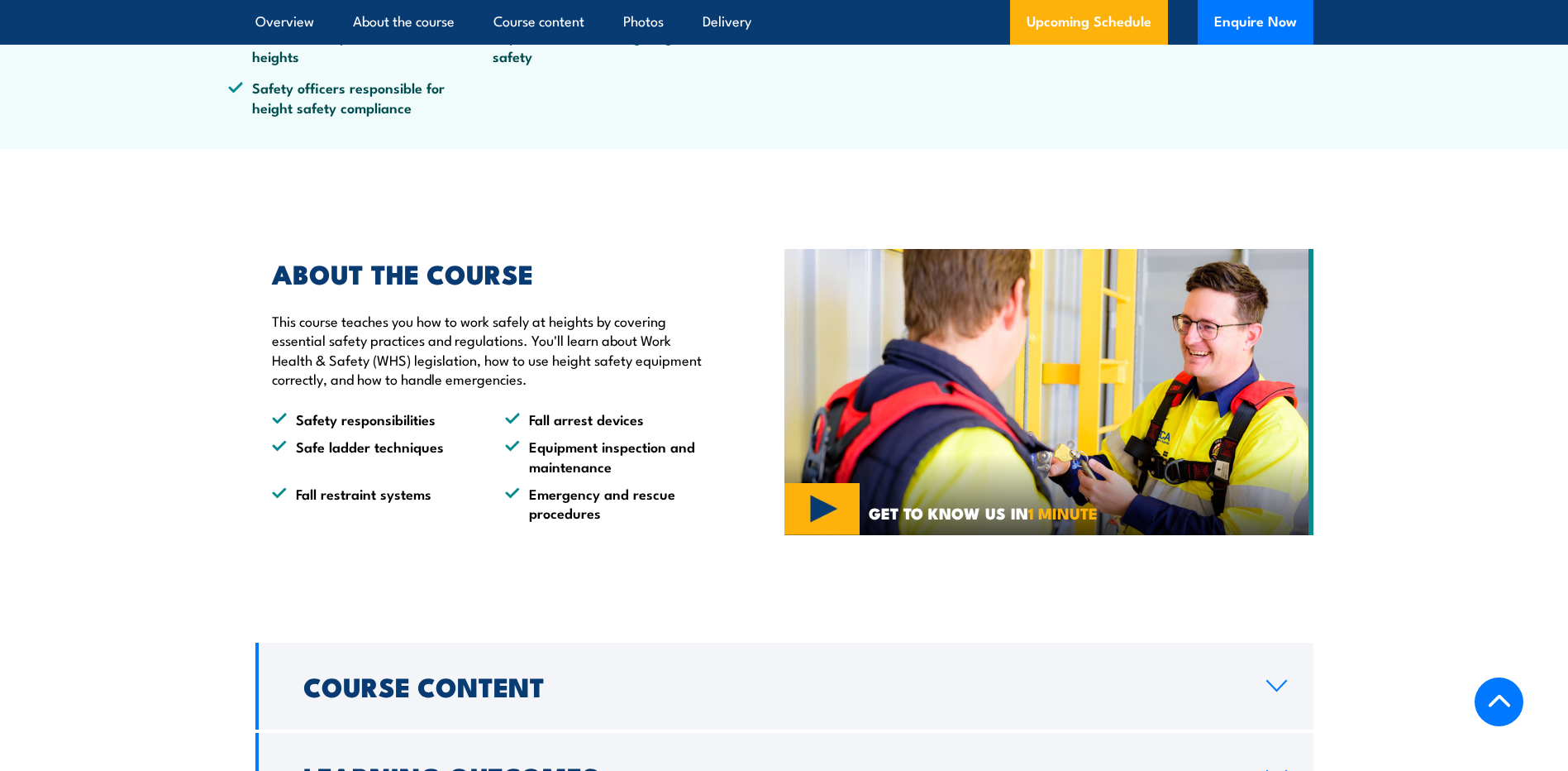
scroll to position [756, 0]
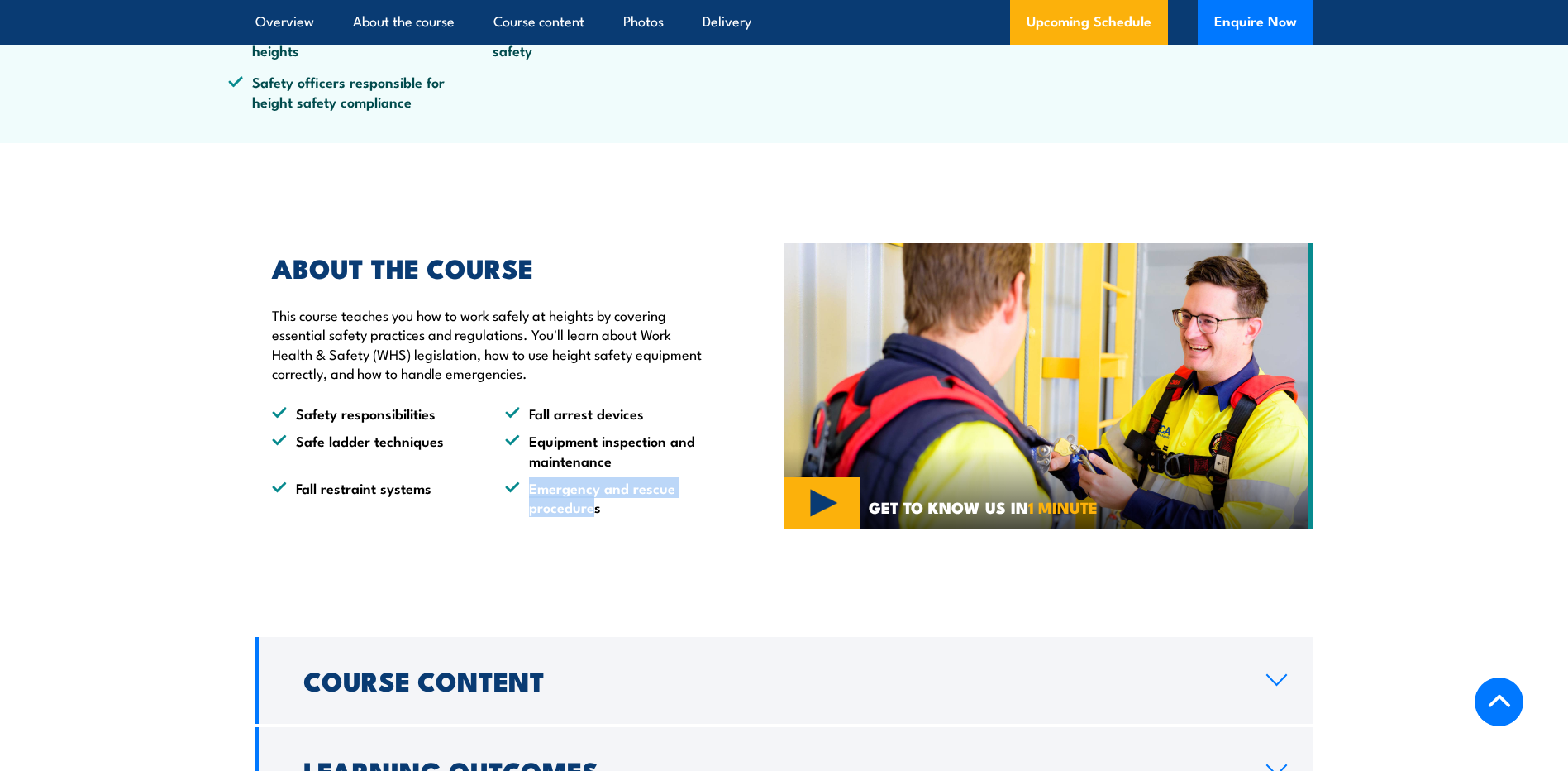
drag, startPoint x: 594, startPoint y: 518, endPoint x: 520, endPoint y: 489, distance: 79.5
click at [520, 489] on div "ABOUT THE COURSE This course teaches you how to work safely at heights by cover…" at bounding box center [519, 386] width 529 height 344
drag, startPoint x: 520, startPoint y: 489, endPoint x: 617, endPoint y: 517, distance: 101.0
click at [617, 517] on div "ABOUT THE COURSE This course teaches you how to work safely at heights by cover…" at bounding box center [519, 386] width 529 height 344
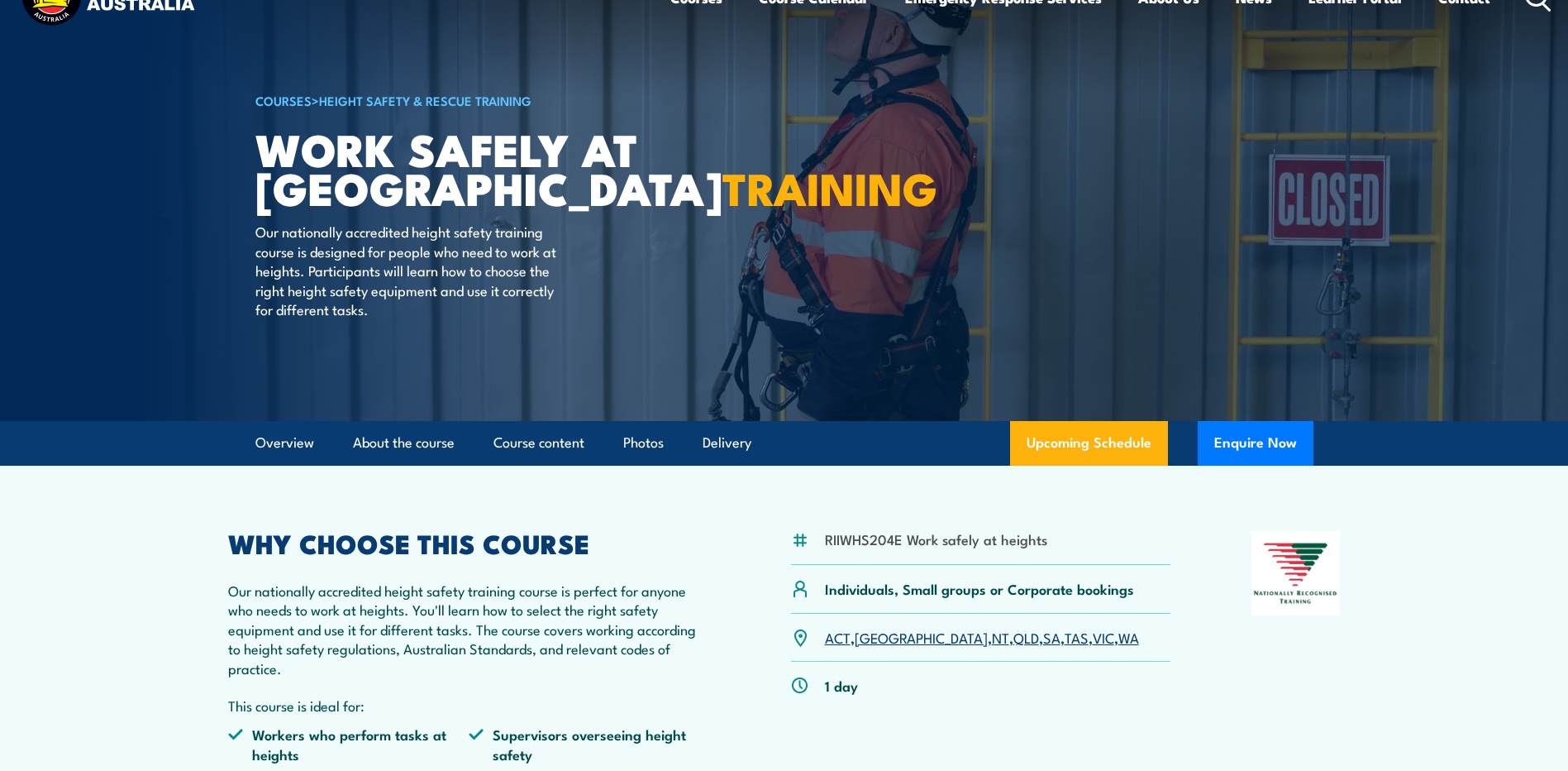
scroll to position [0, 0]
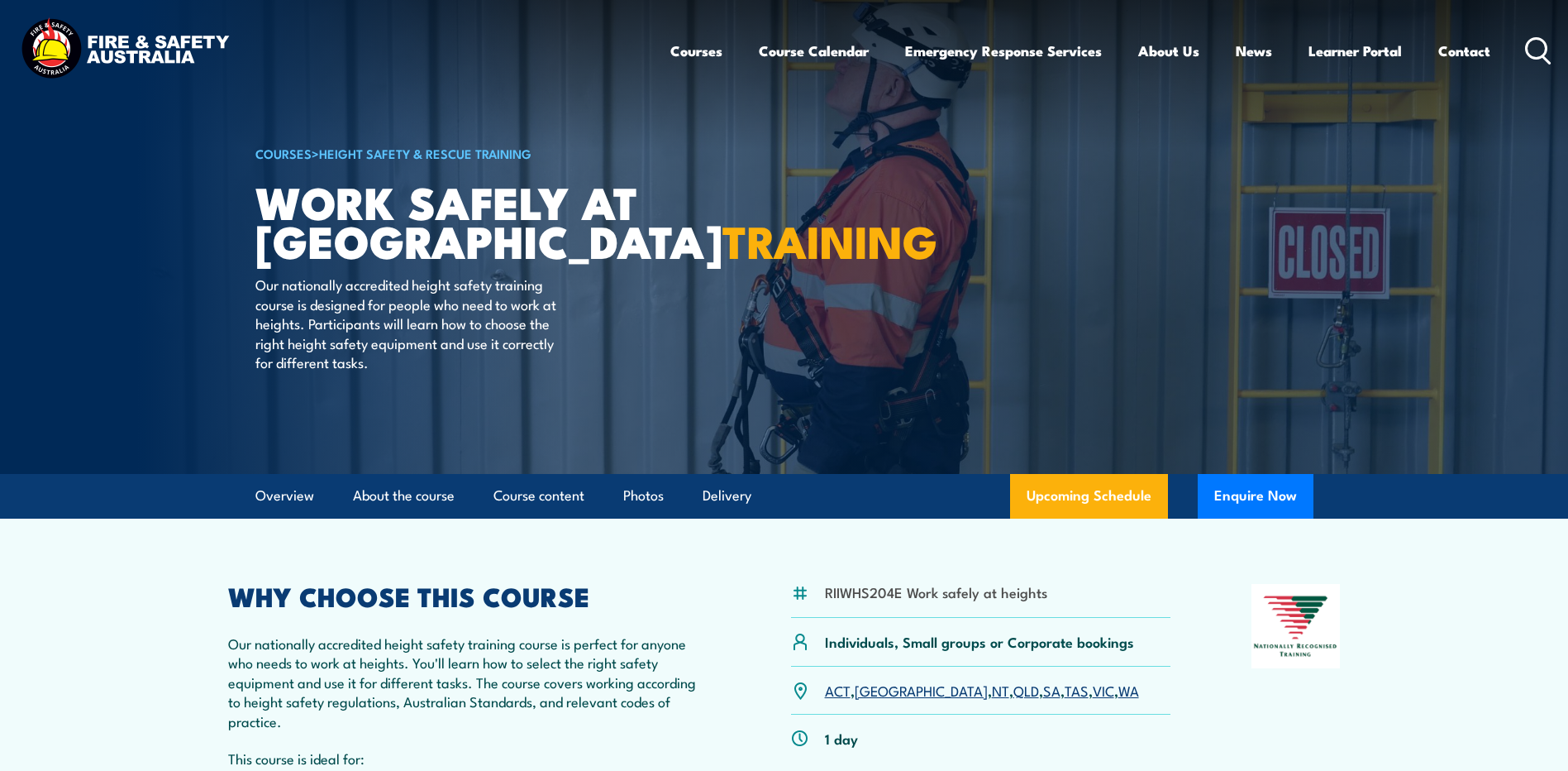
click at [1542, 36] on div "Courses Course Calendar Emergency Response Services Services Overview Emergency…" at bounding box center [1111, 50] width 882 height 71
click at [1536, 46] on icon at bounding box center [1538, 51] width 27 height 28
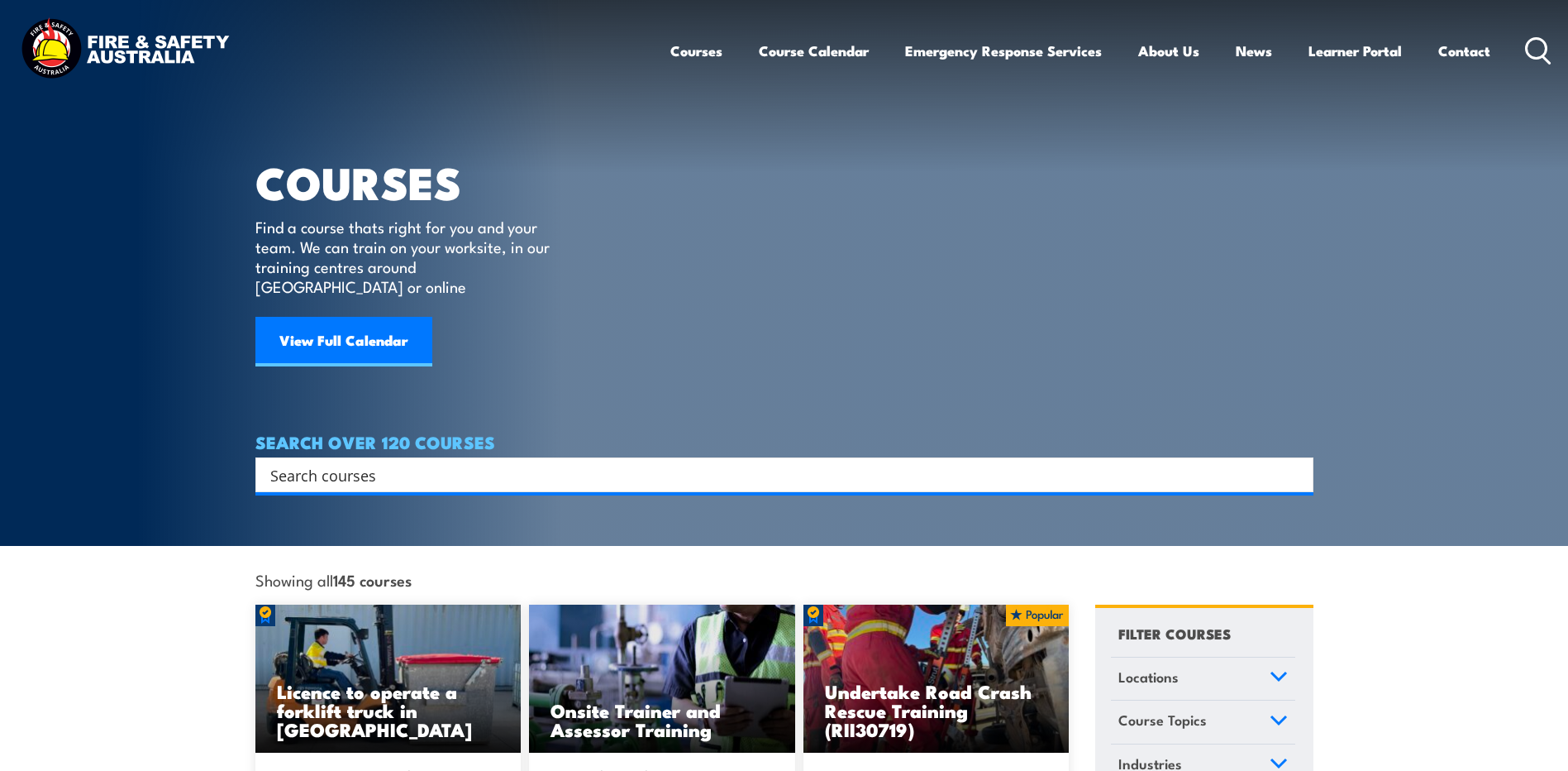
click at [804, 462] on input "Search input" at bounding box center [773, 474] width 1006 height 25
type input "EWP"
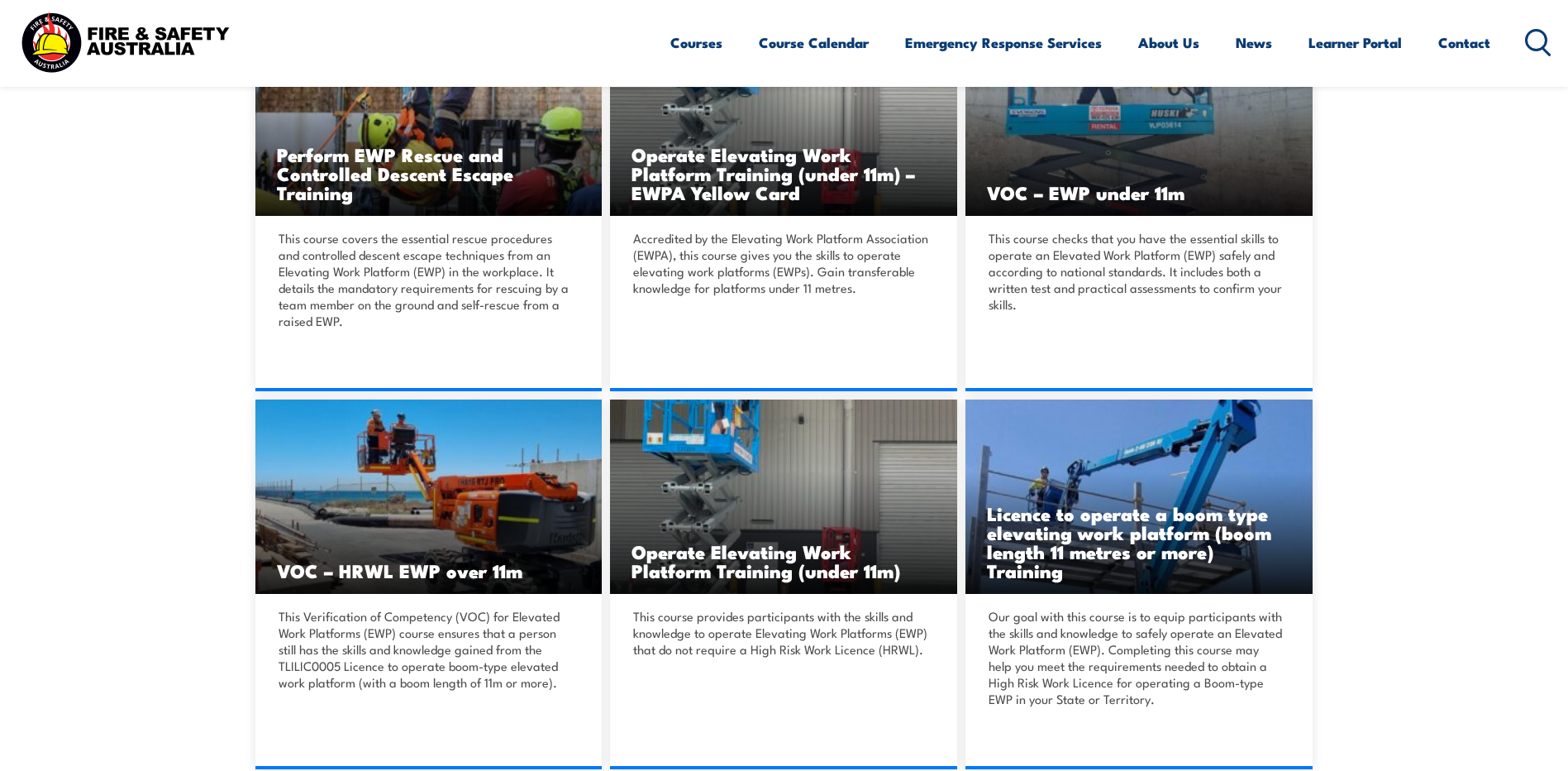
scroll to position [386, 0]
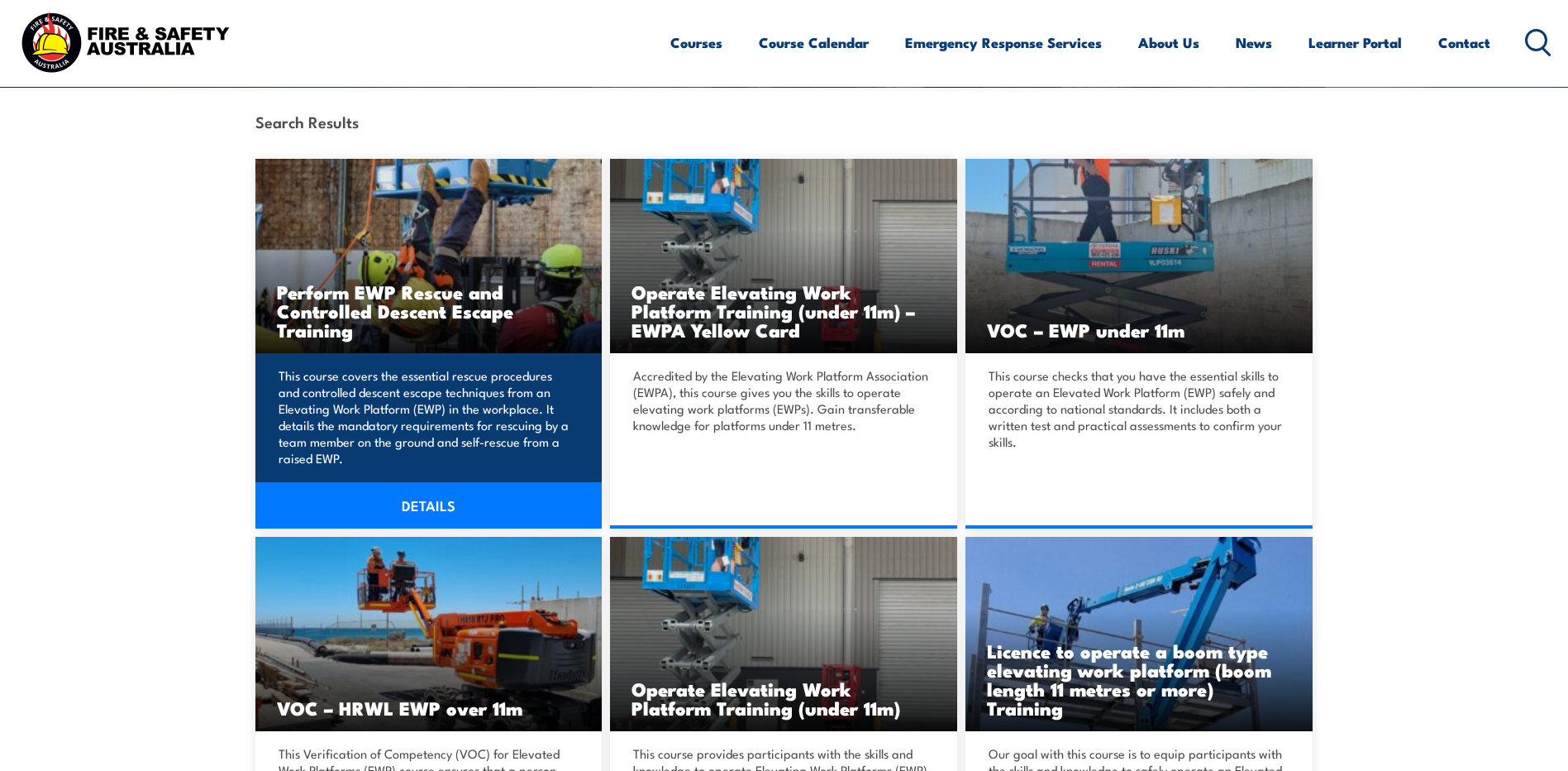
click at [502, 420] on p "This course covers the essential rescue procedures and controlled descent escap…" at bounding box center [426, 417] width 296 height 99
click at [431, 490] on link "DETAILS" at bounding box center [428, 505] width 347 height 46
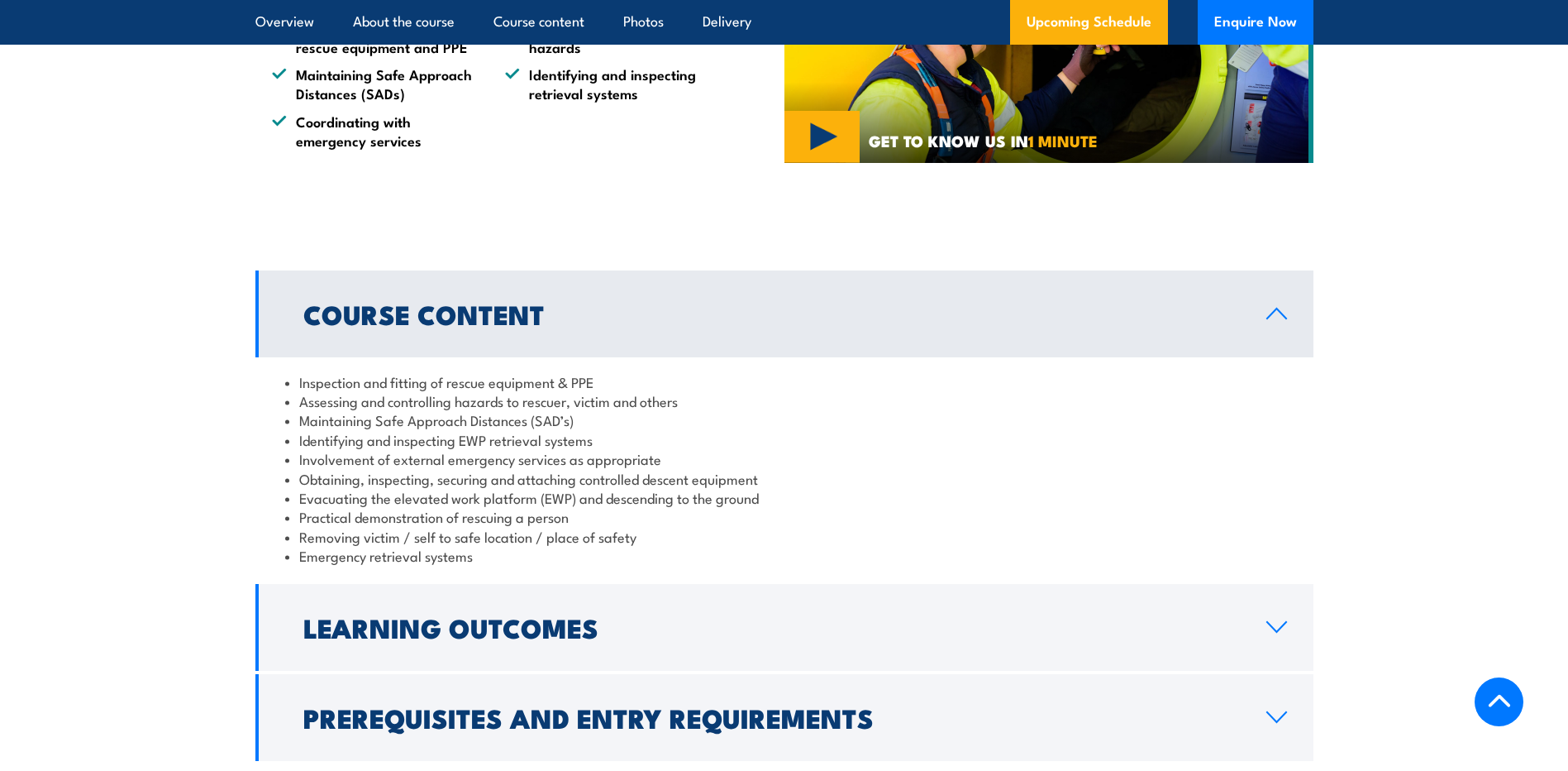
scroll to position [1408, 0]
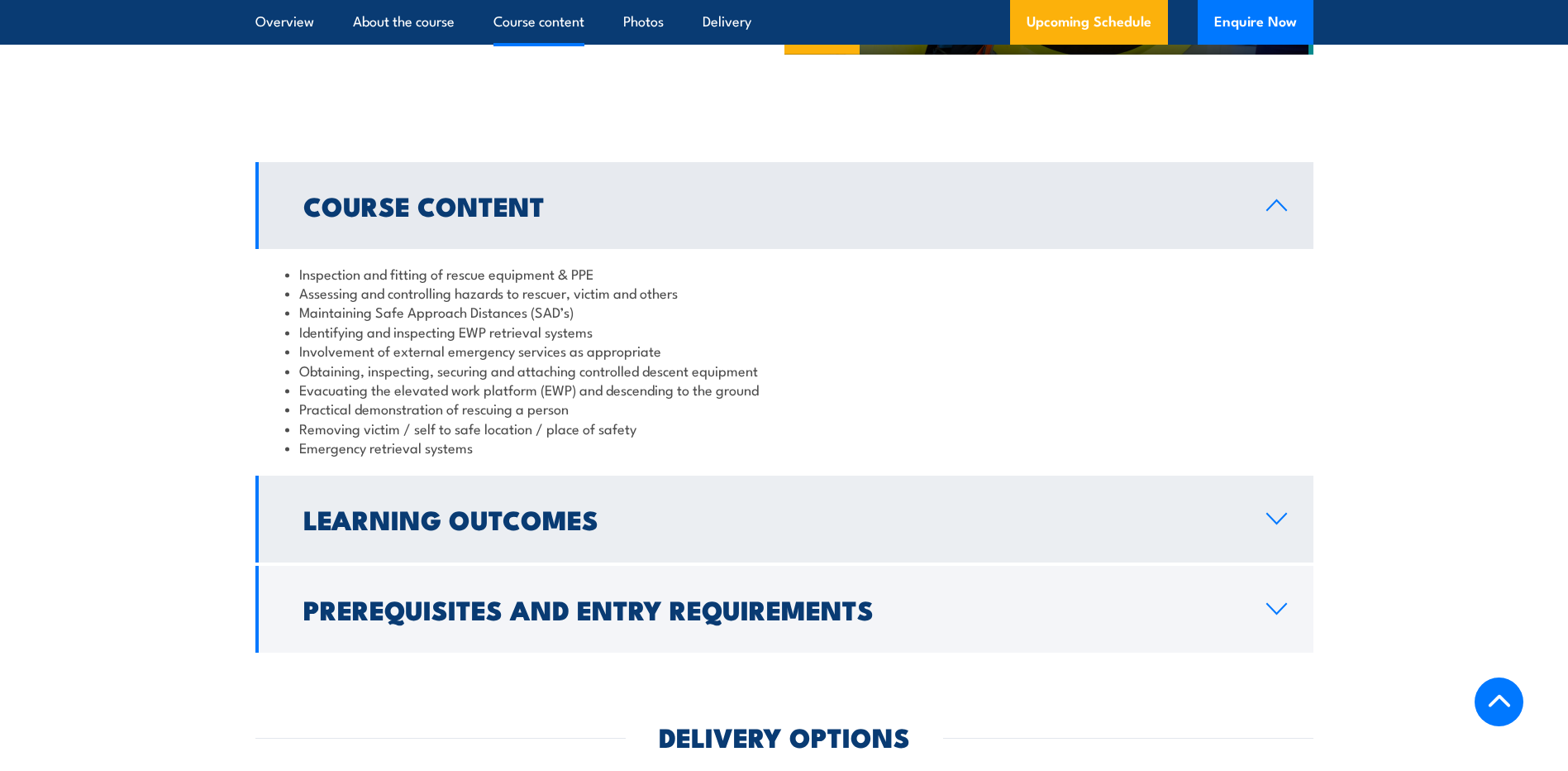
click at [400, 514] on h2 "Learning Outcomes" at bounding box center [771, 518] width 936 height 23
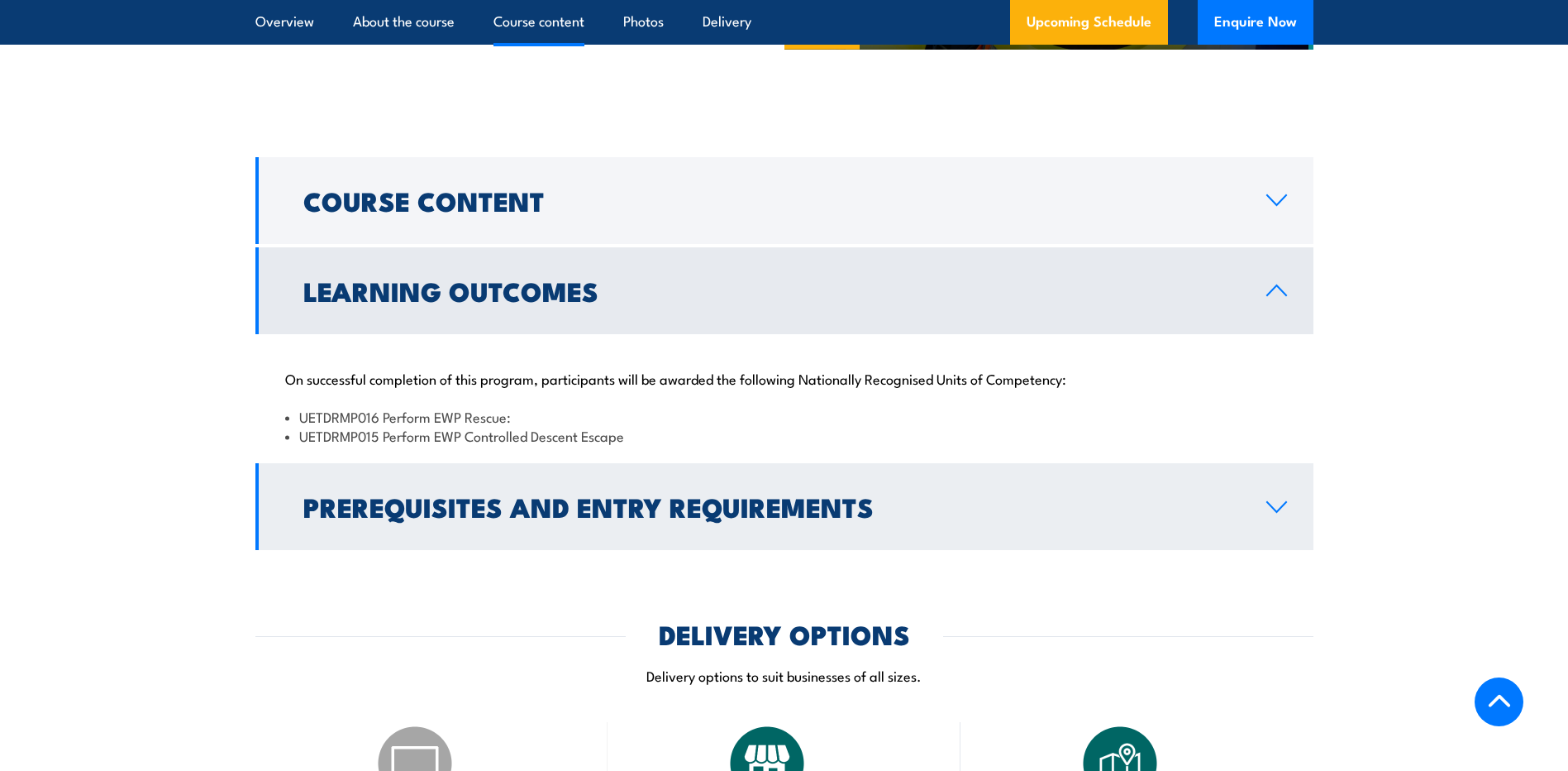
scroll to position [1380, 0]
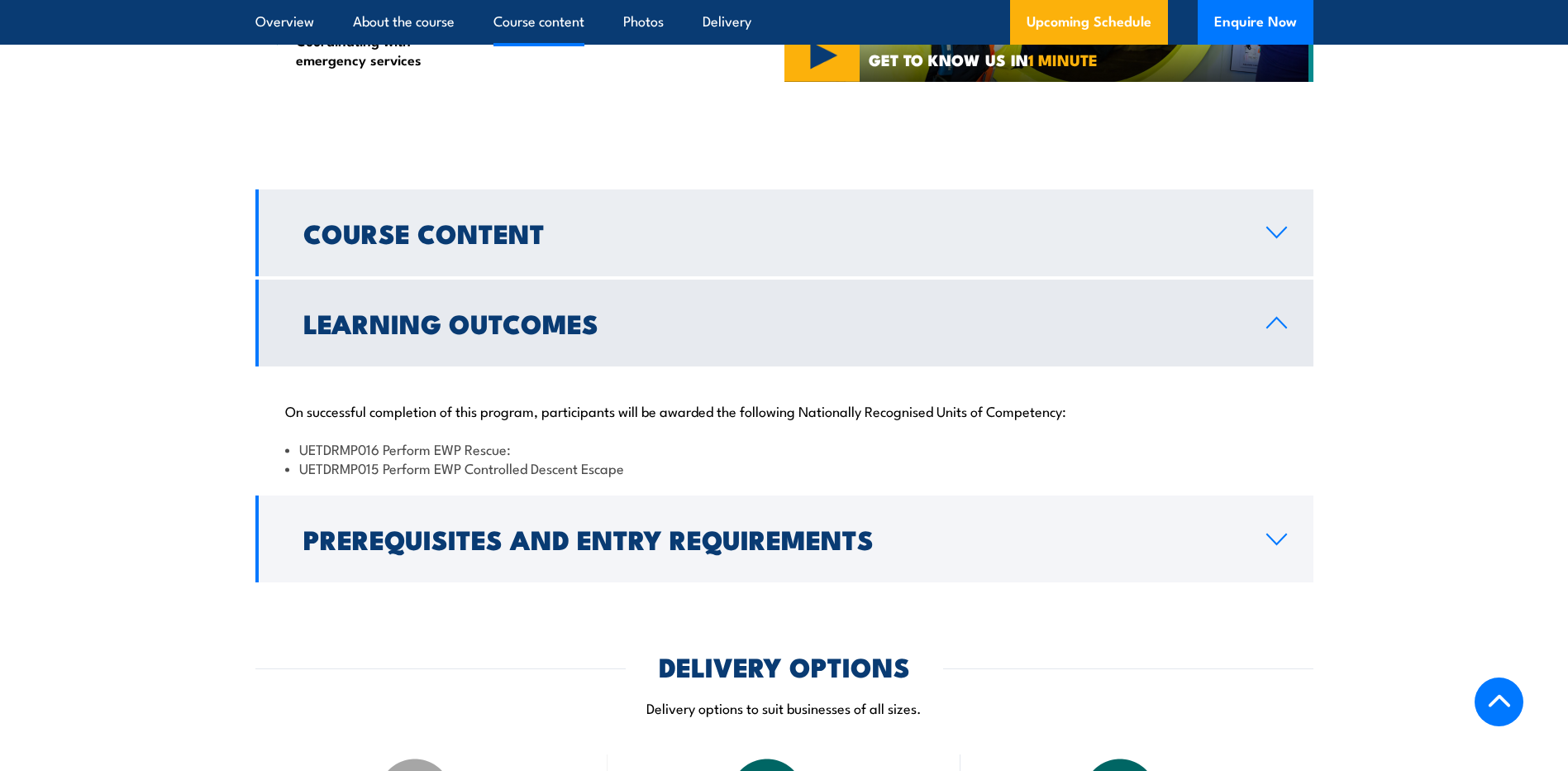
click at [740, 224] on h2 "Course Content" at bounding box center [771, 232] width 936 height 23
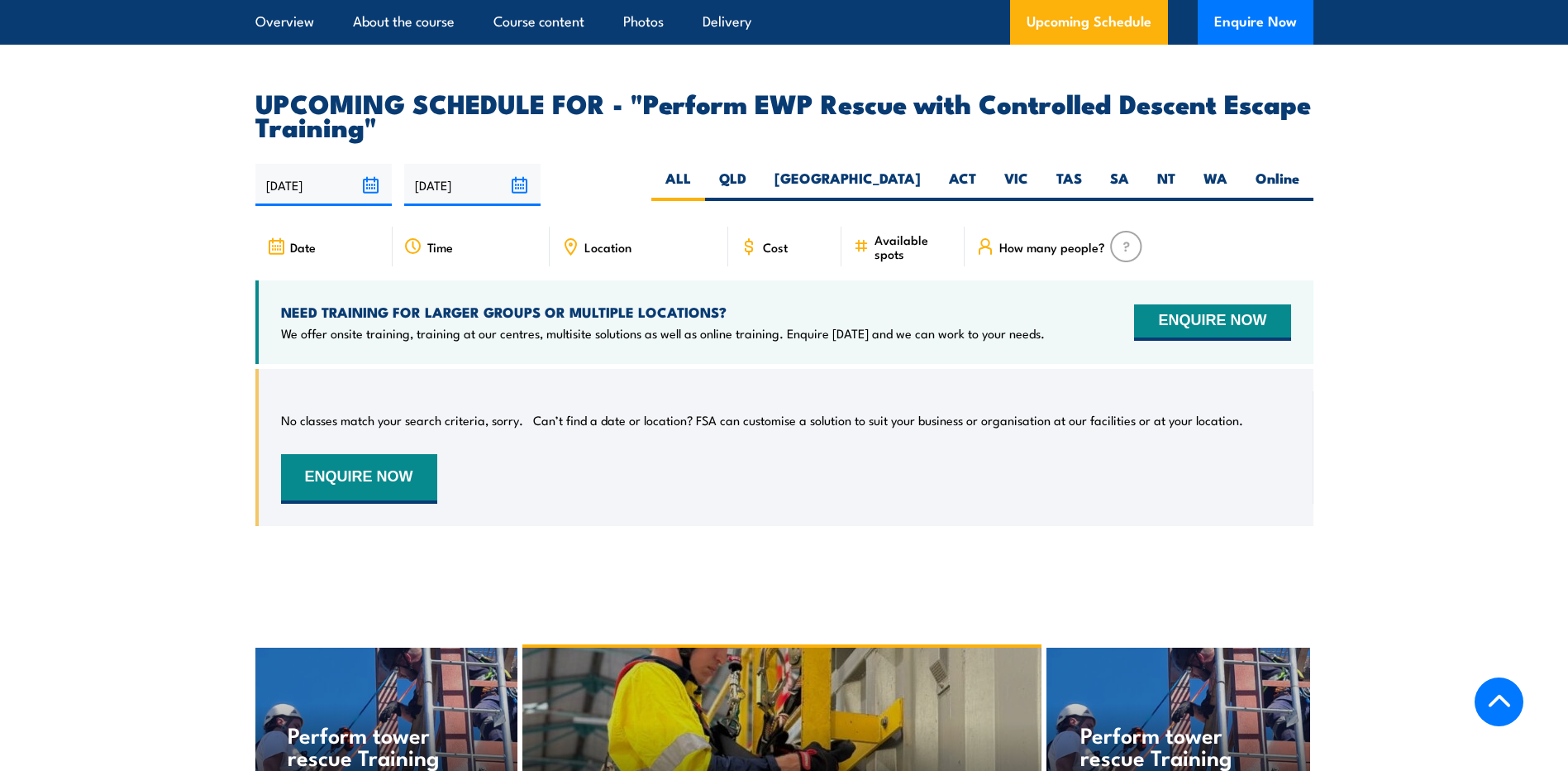
scroll to position [2704, 0]
click at [1014, 168] on label "VIC" at bounding box center [1016, 183] width 52 height 32
click at [1028, 168] on input "VIC" at bounding box center [1034, 173] width 11 height 11
radio input "true"
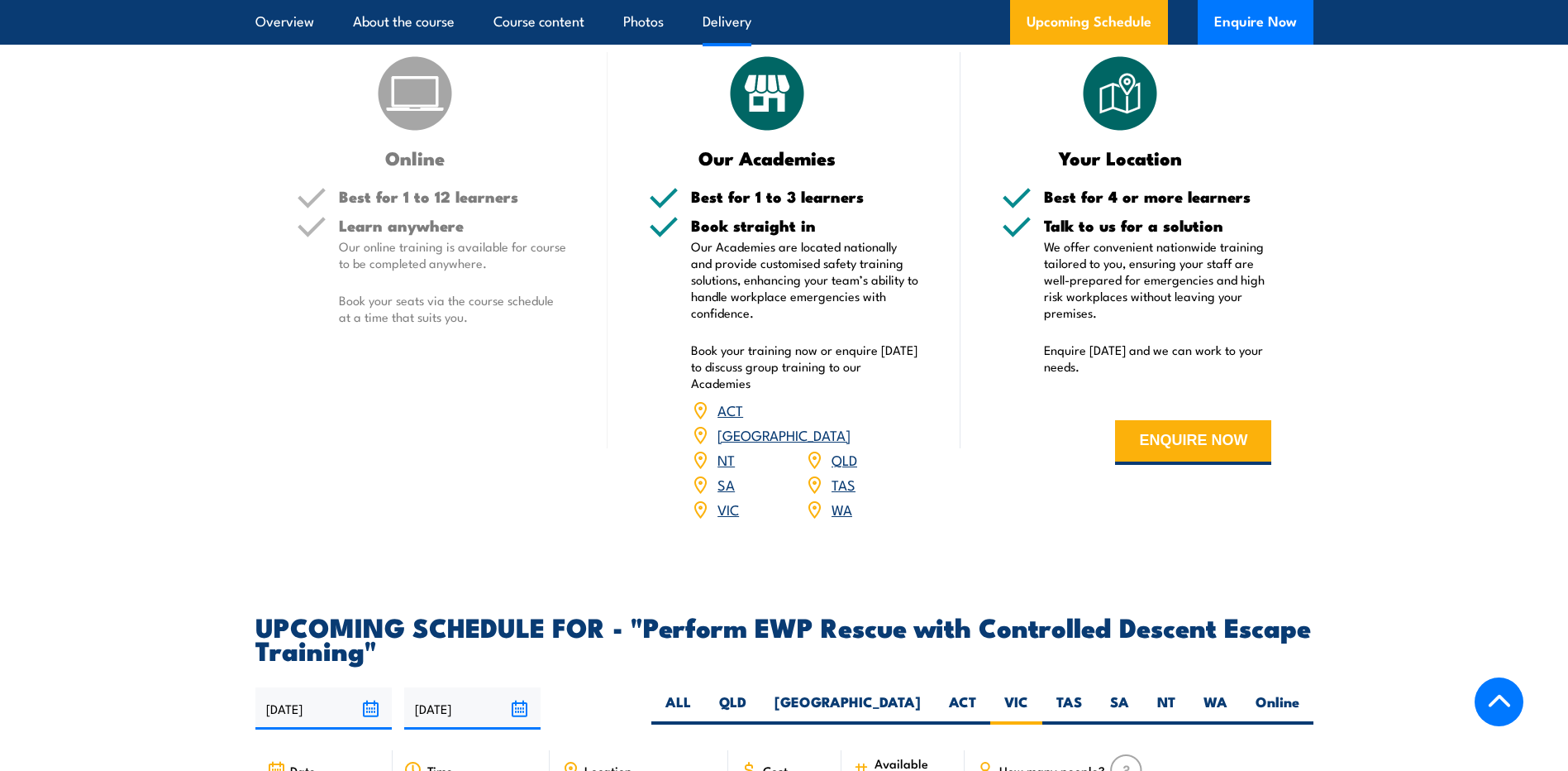
scroll to position [2163, 0]
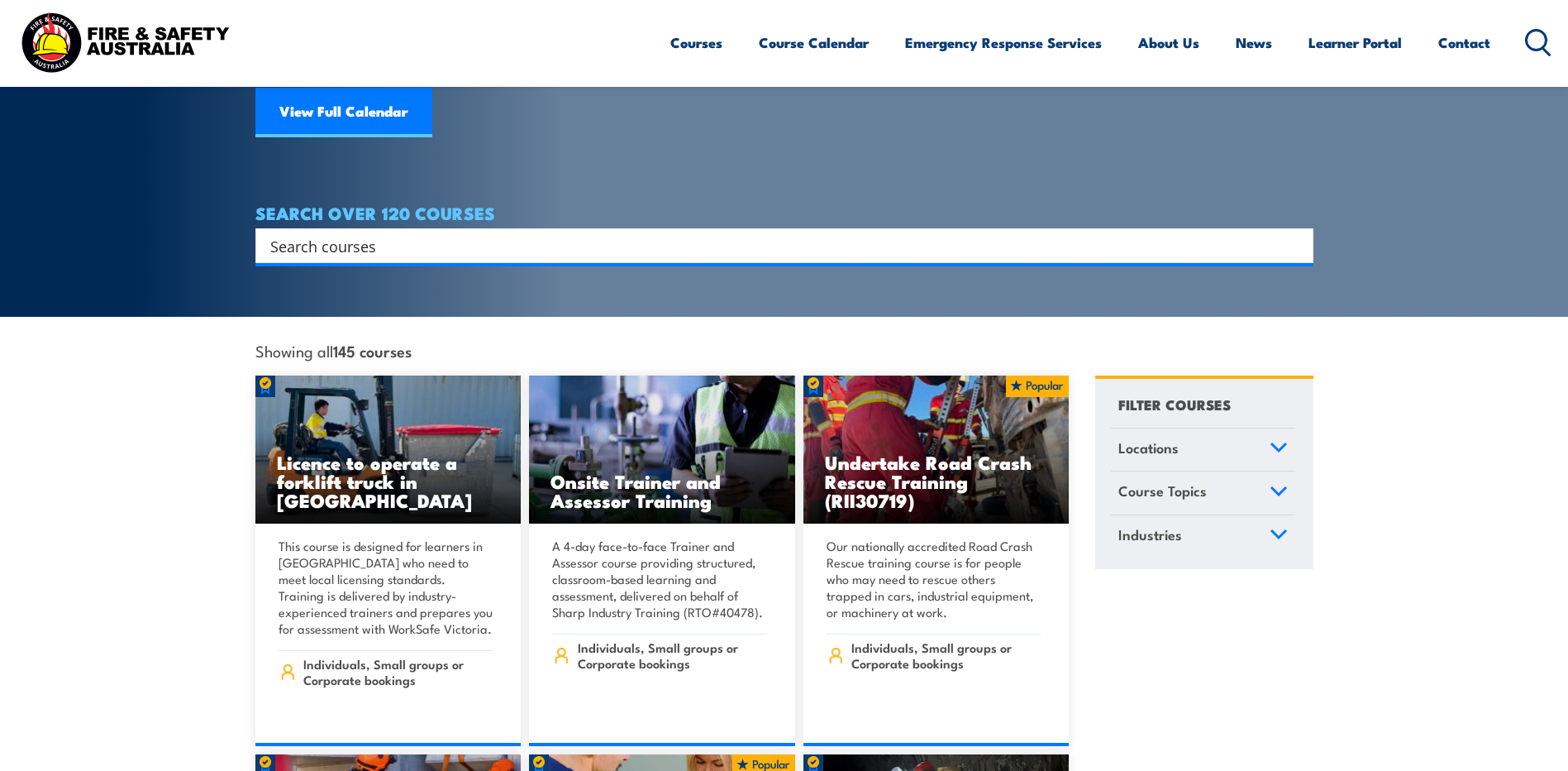
scroll to position [221, 0]
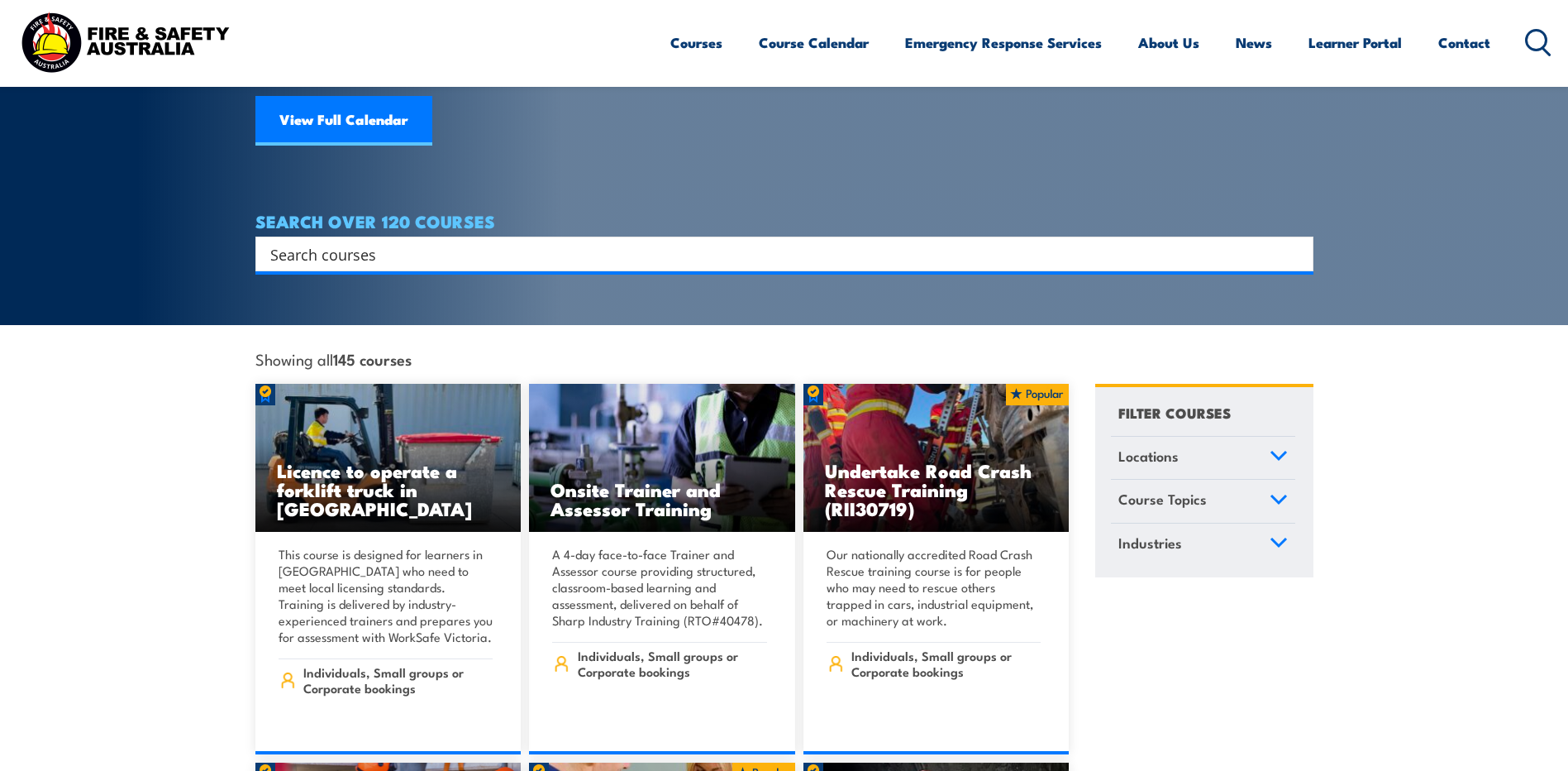
click at [639, 241] on input "Search input" at bounding box center [773, 253] width 1006 height 25
type input "EWP"
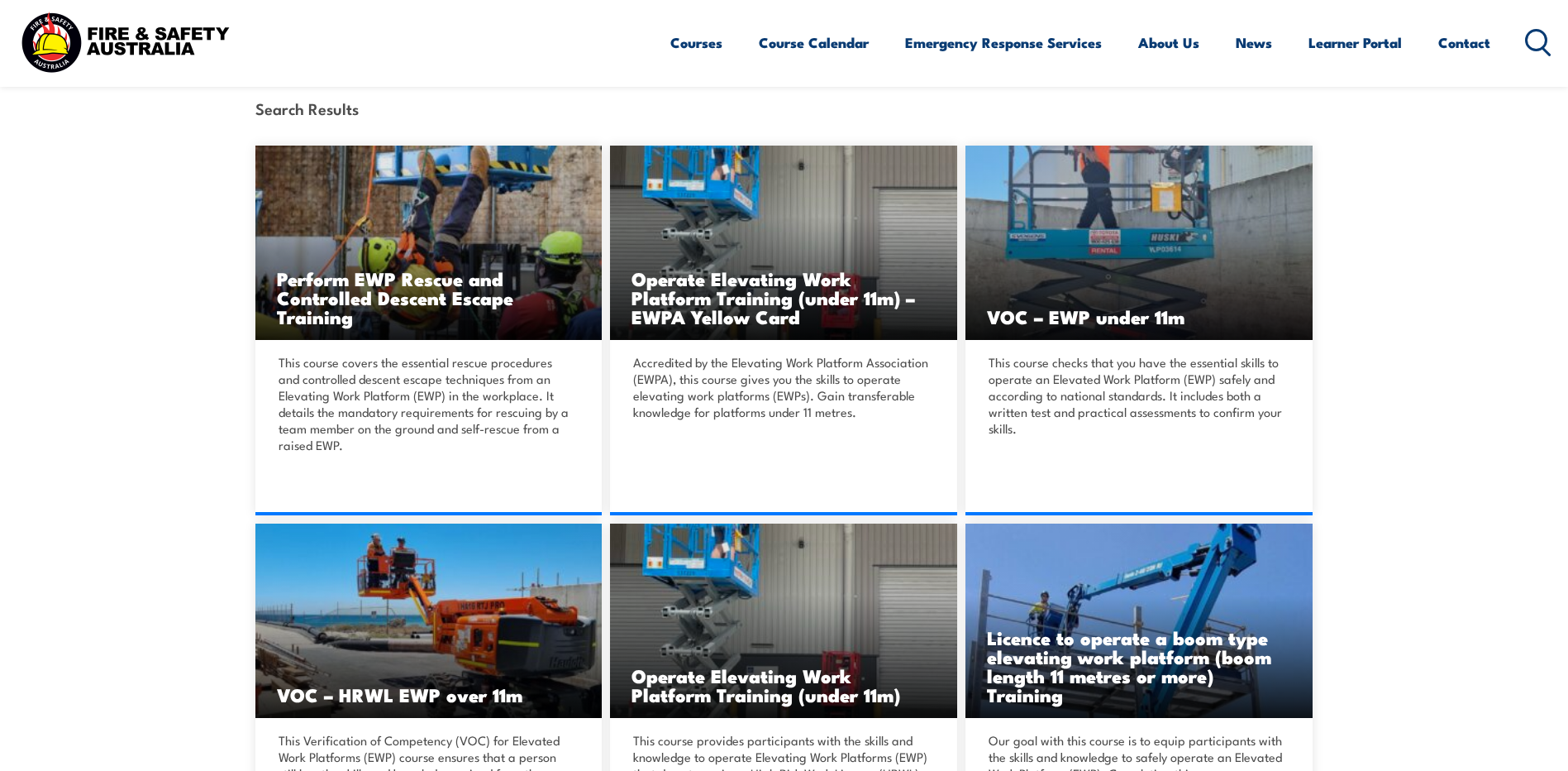
scroll to position [414, 0]
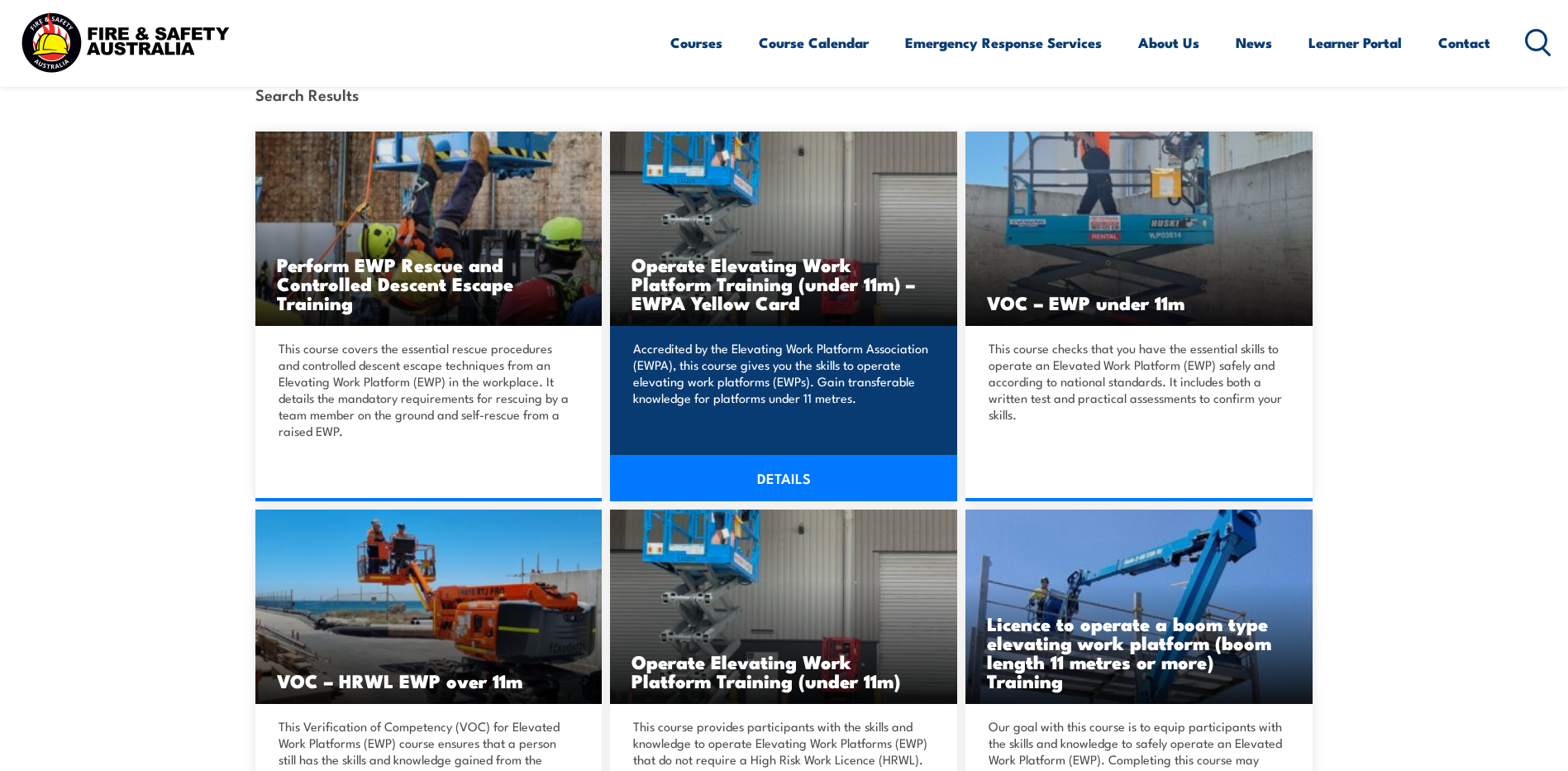
click at [758, 483] on link "DETAILS" at bounding box center [784, 478] width 347 height 46
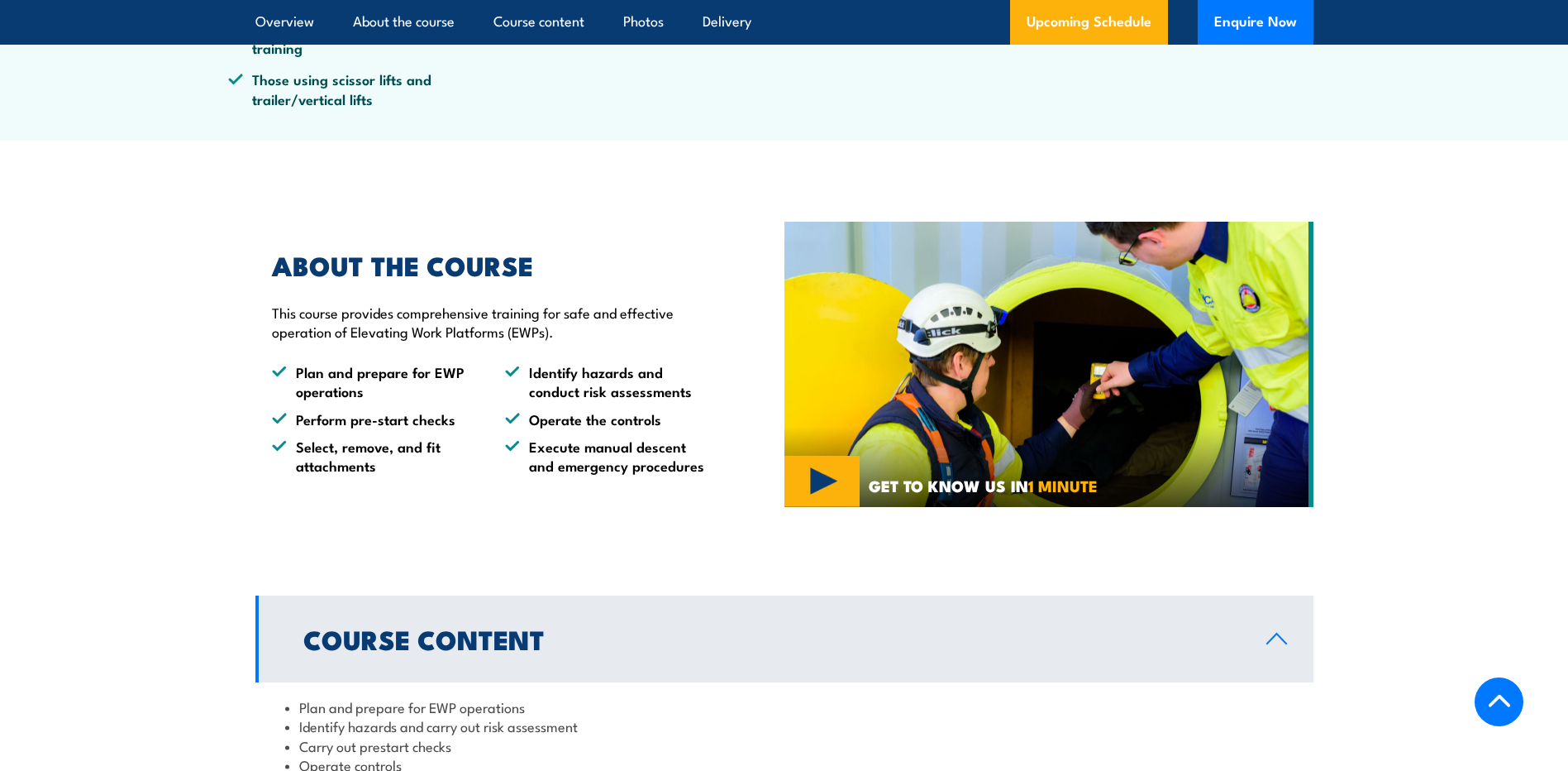
scroll to position [965, 0]
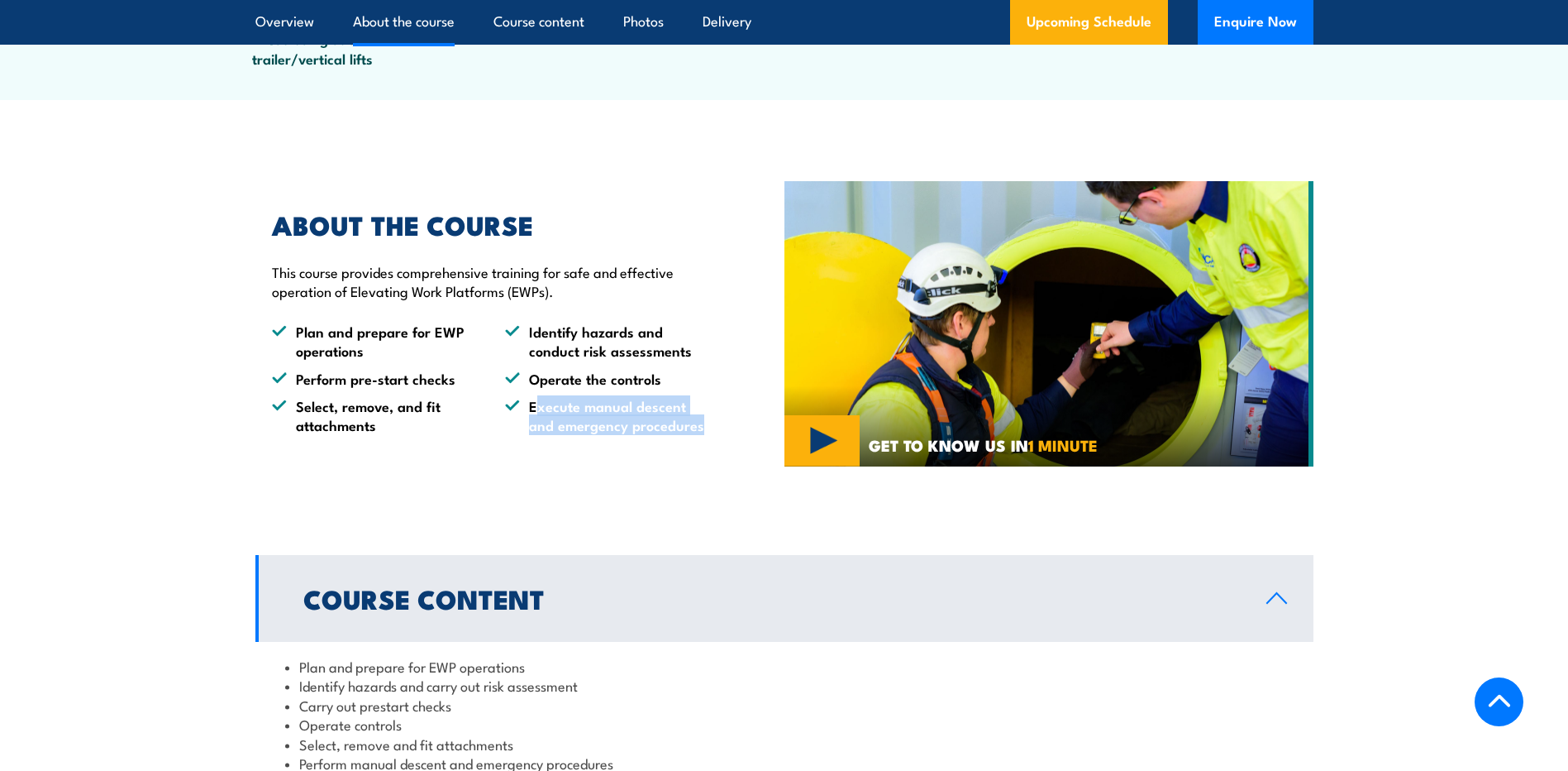
drag, startPoint x: 535, startPoint y: 406, endPoint x: 712, endPoint y: 440, distance: 180.2
click at [712, 440] on div "ABOUT THE COURSE This course provides comprehensive training for safe and effec…" at bounding box center [519, 323] width 529 height 305
drag, startPoint x: 712, startPoint y: 440, endPoint x: 604, endPoint y: 476, distance: 113.8
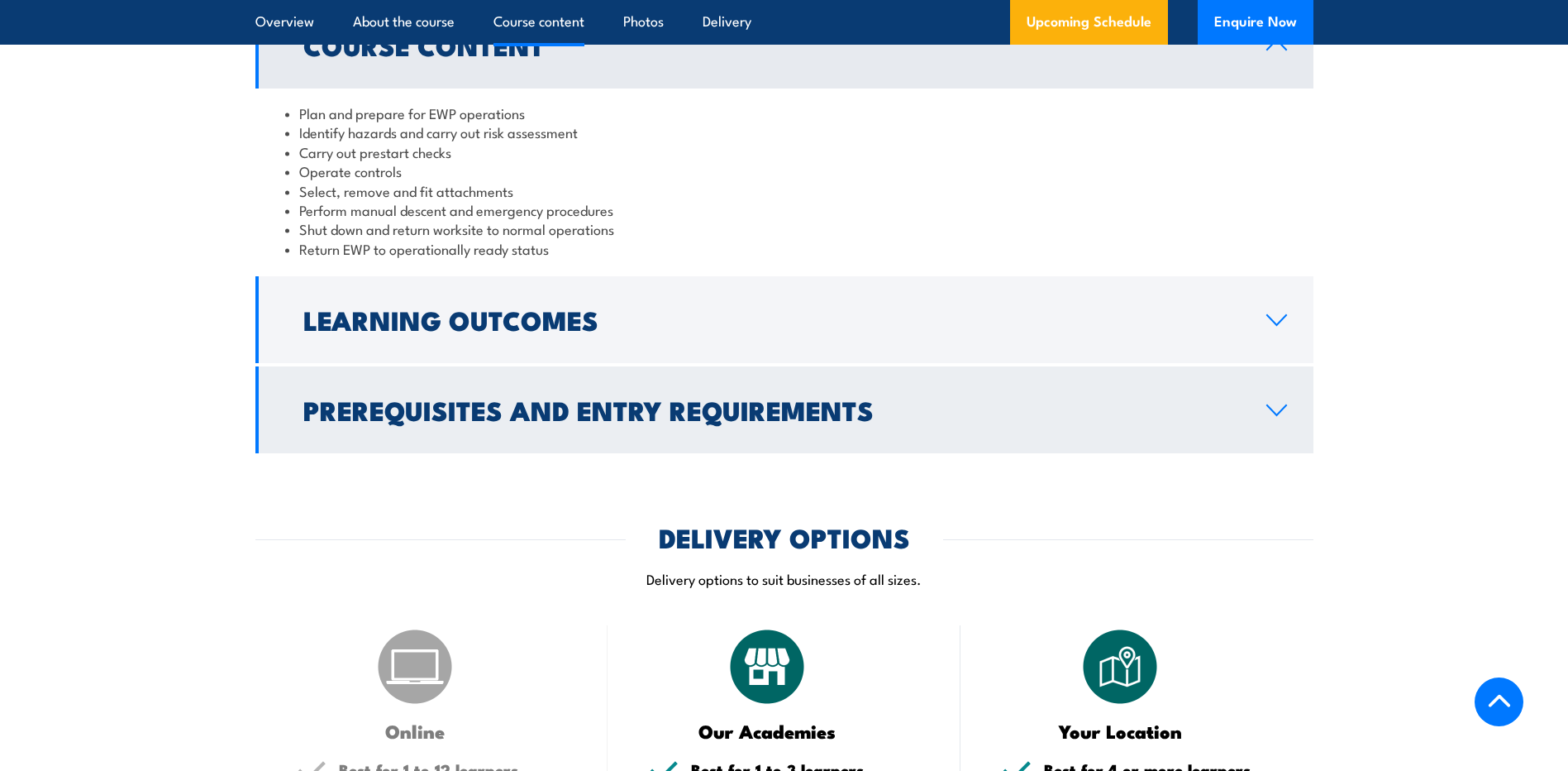
scroll to position [1544, 0]
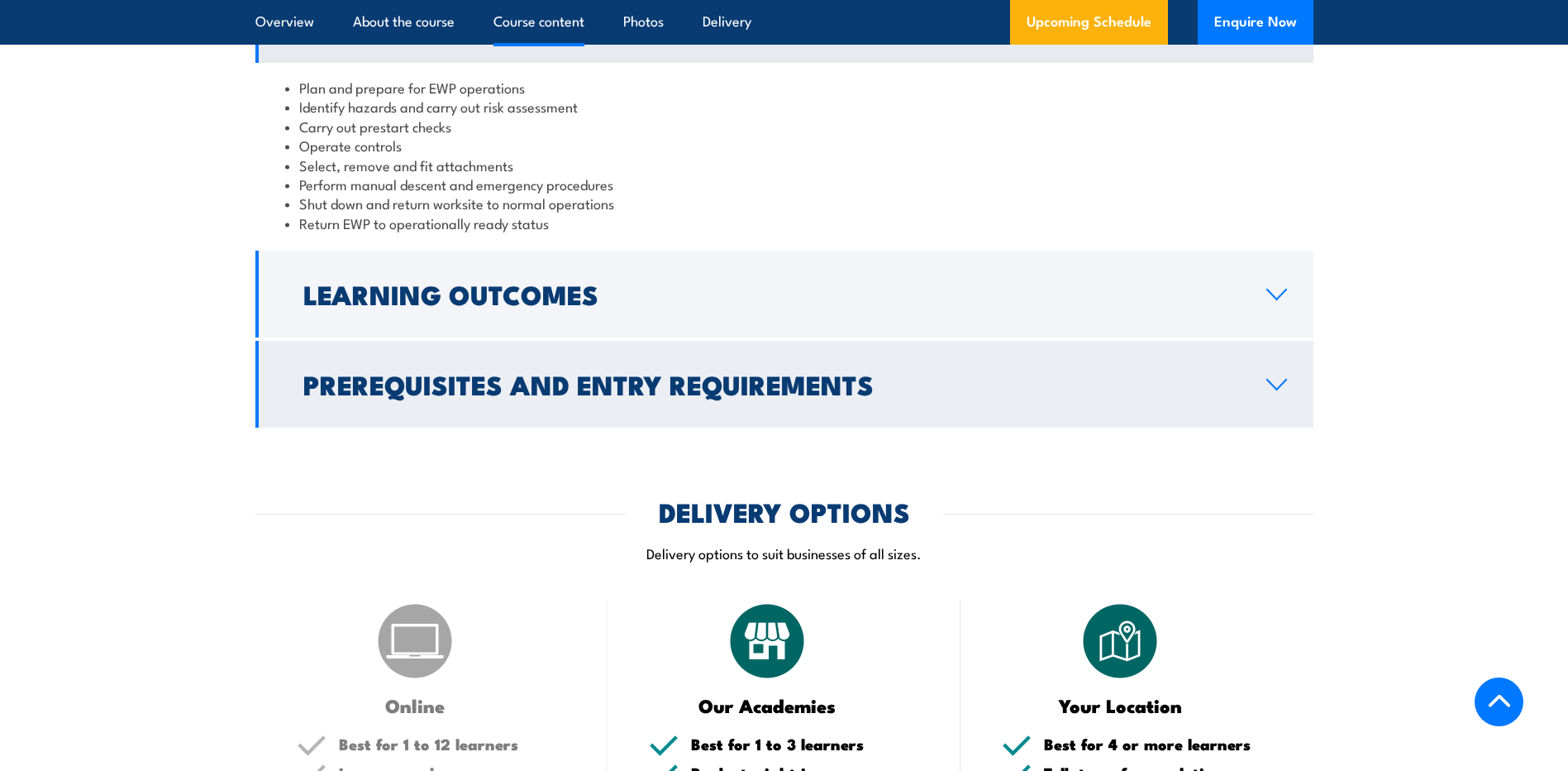
click at [508, 374] on h2 "Prerequisites and Entry Requirements" at bounding box center [771, 383] width 936 height 23
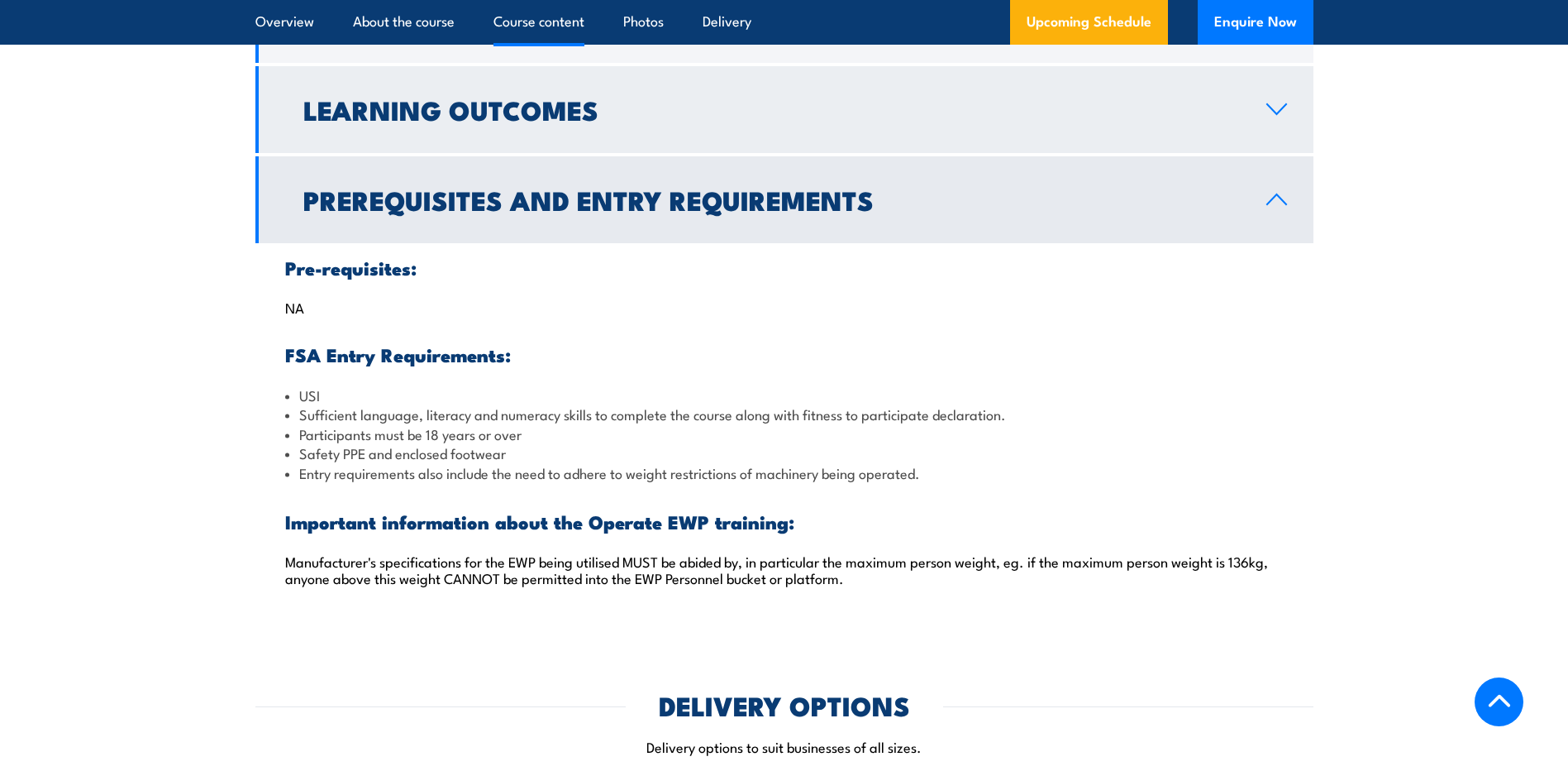
click at [424, 121] on h2 "Learning Outcomes" at bounding box center [771, 109] width 936 height 23
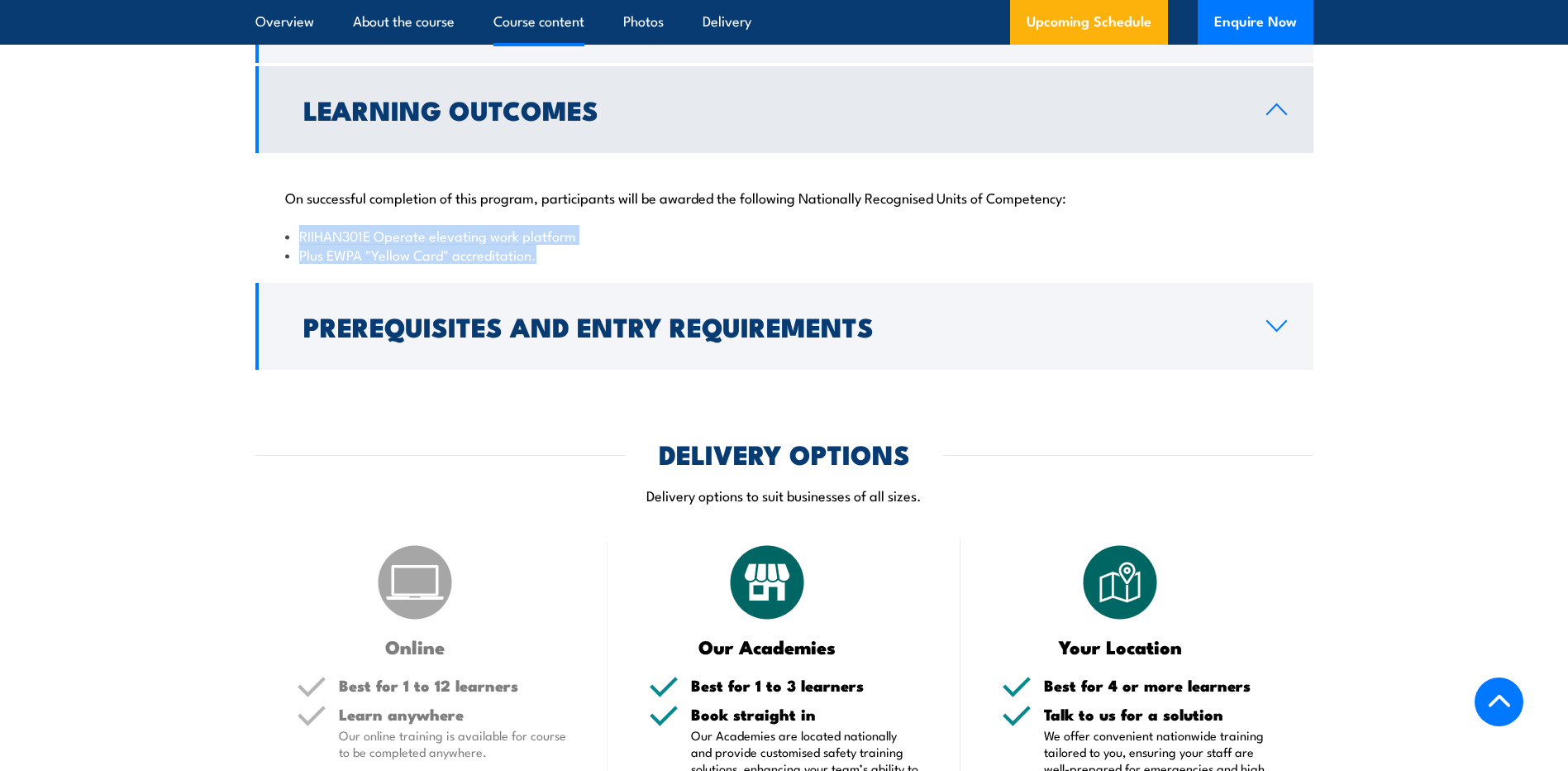
drag, startPoint x: 284, startPoint y: 231, endPoint x: 714, endPoint y: 252, distance: 430.5
click at [714, 252] on div "On successful completion of this program, participants will be awarded the foll…" at bounding box center [784, 216] width 1058 height 126
click at [714, 252] on li "Plus EWPA "Yellow Card" accreditation." at bounding box center [784, 254] width 998 height 19
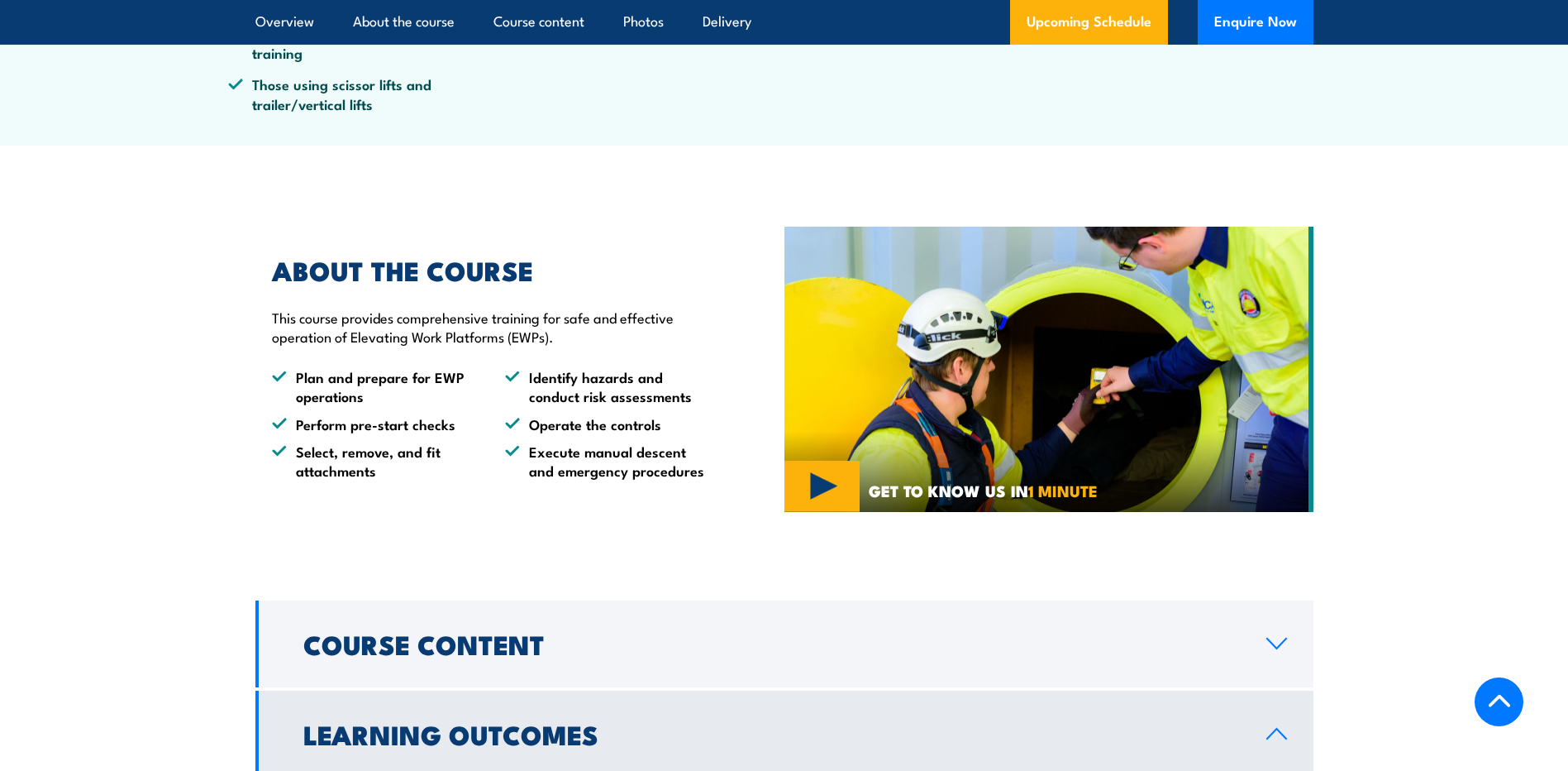
scroll to position [909, 0]
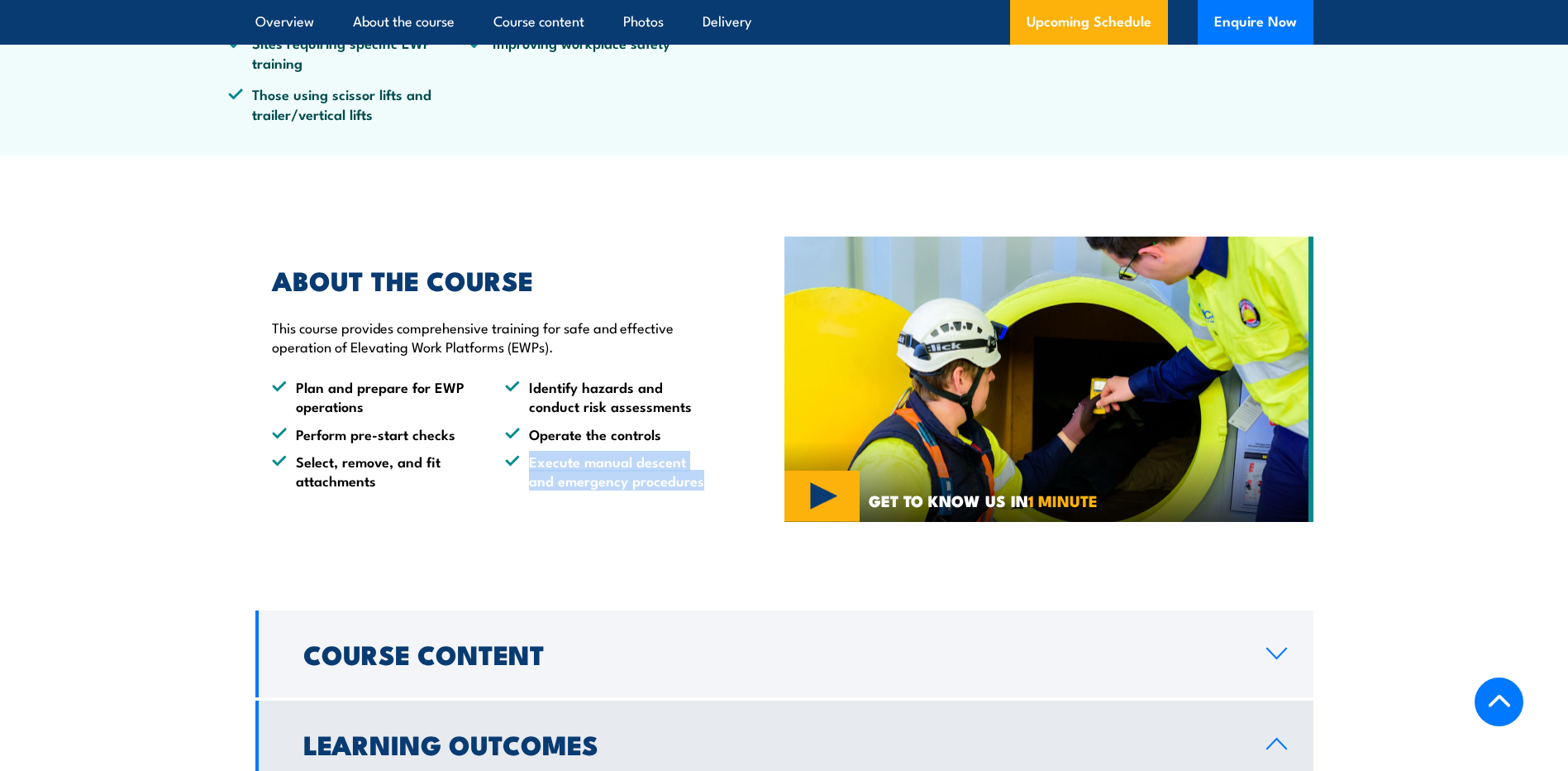
drag, startPoint x: 530, startPoint y: 465, endPoint x: 706, endPoint y: 494, distance: 178.4
click at [706, 494] on div "ABOUT THE COURSE This course provides comprehensive training for safe and effec…" at bounding box center [519, 379] width 529 height 305
copy li "Execute manual descent and emergency procedures"
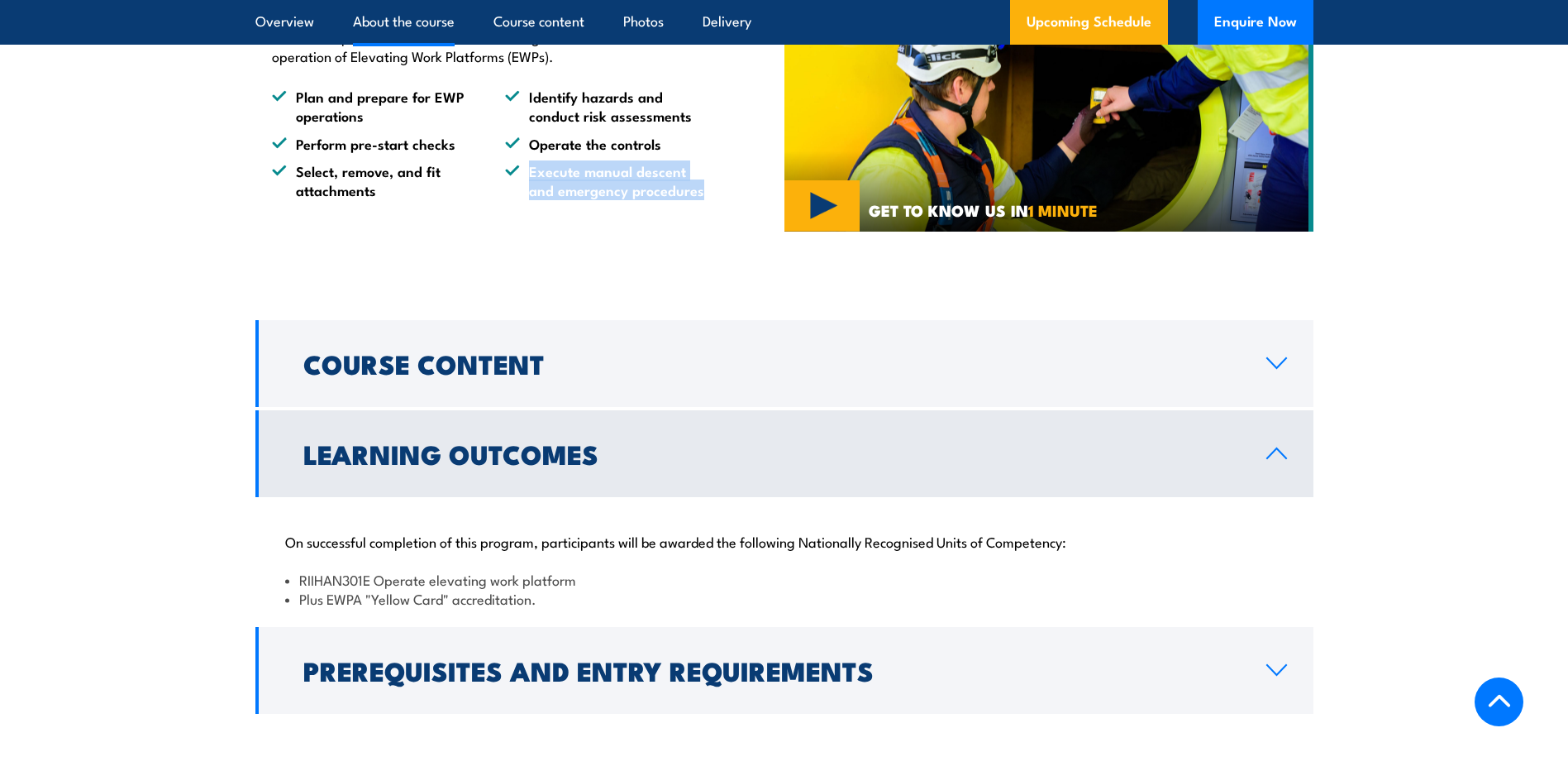
scroll to position [1213, 0]
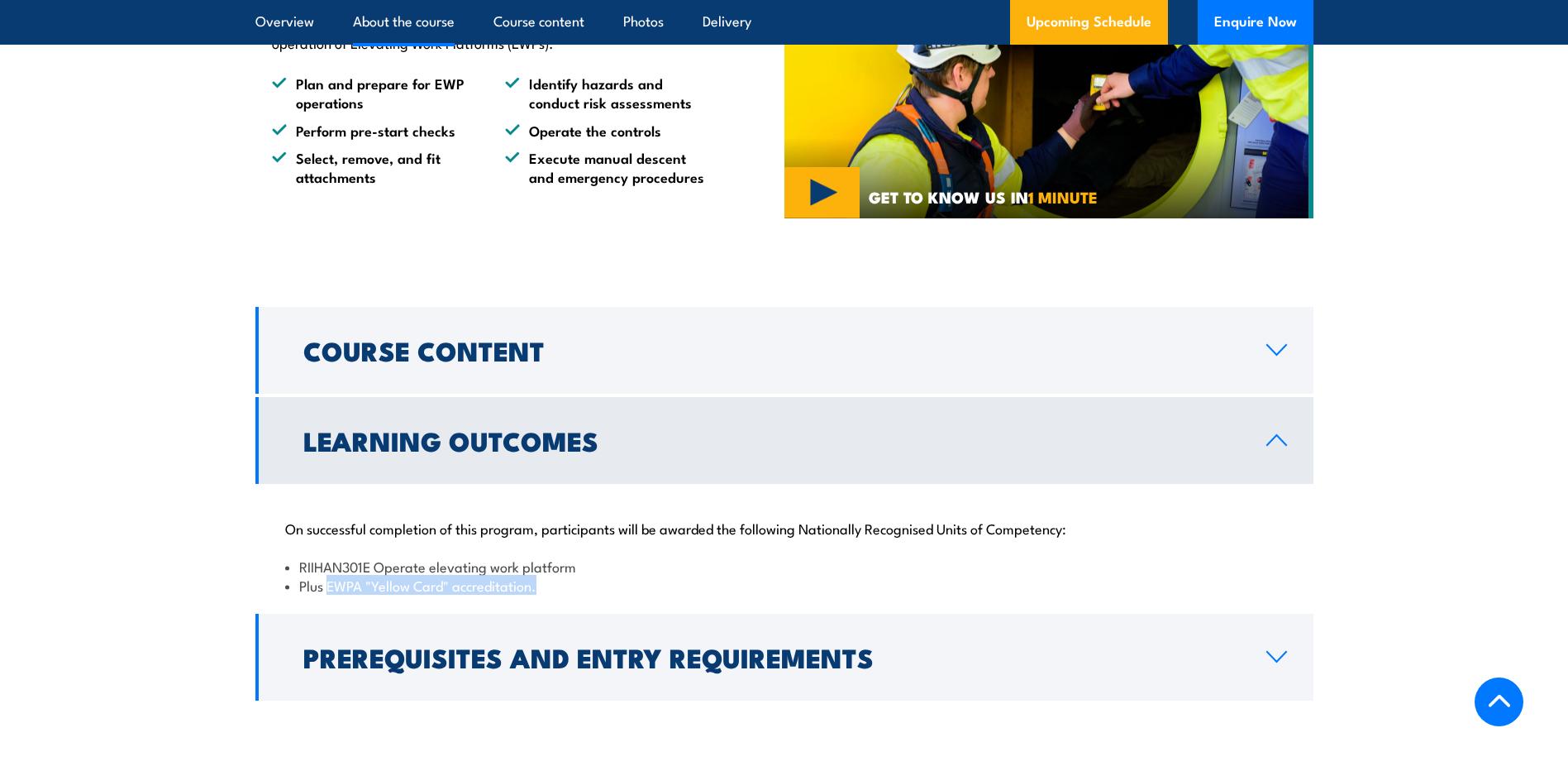
drag, startPoint x: 328, startPoint y: 585, endPoint x: 544, endPoint y: 599, distance: 216.5
click at [544, 599] on div "On successful completion of this program, participants will be awarded the foll…" at bounding box center [784, 546] width 1058 height 126
copy li "EWPA "Yellow Card" accreditation."
